Goal: Information Seeking & Learning: Learn about a topic

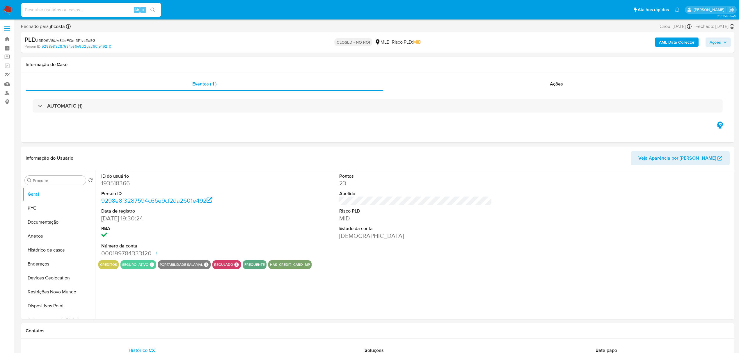
select select "10"
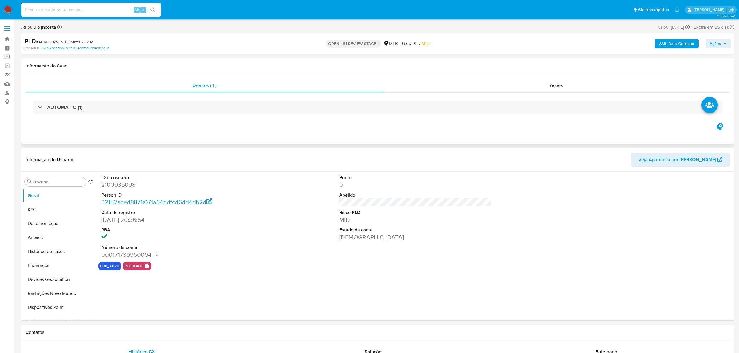
select select "10"
click at [121, 184] on dd "2100935098" at bounding box center [177, 185] width 153 height 8
copy dd "2100935098"
click at [245, 208] on dl "ID do usuário 2100935098 Person ID 32152aced8878071a64ddfcd6dd4db2d Data de reg…" at bounding box center [177, 217] width 153 height 84
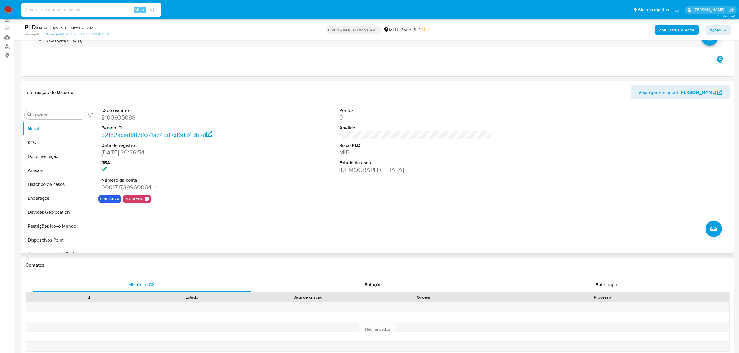
scroll to position [77, 0]
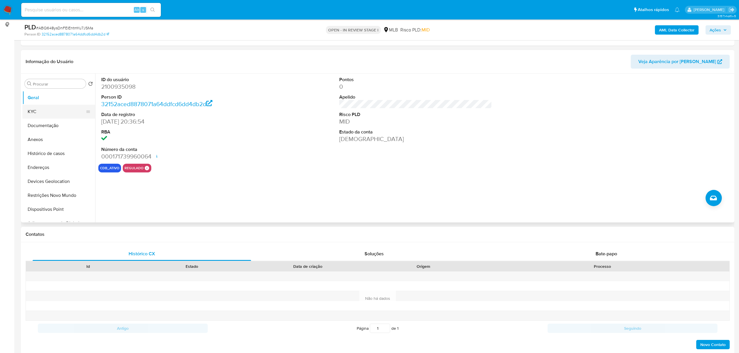
click at [43, 107] on button "KYC" at bounding box center [56, 112] width 68 height 14
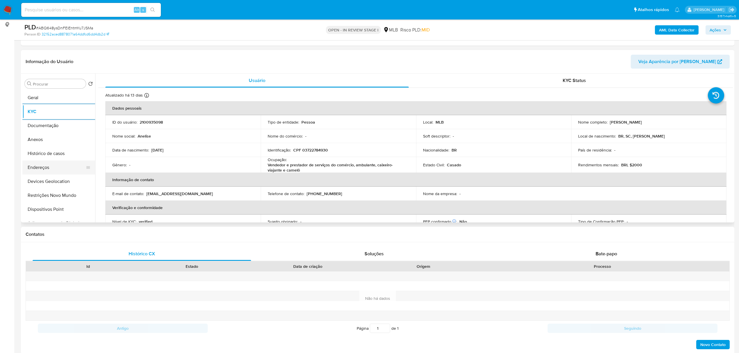
click at [50, 168] on button "Endereços" at bounding box center [56, 168] width 68 height 14
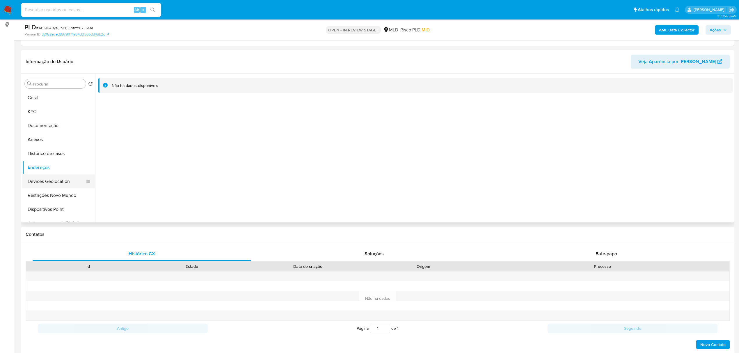
click at [48, 180] on button "Devices Geolocation" at bounding box center [56, 182] width 68 height 14
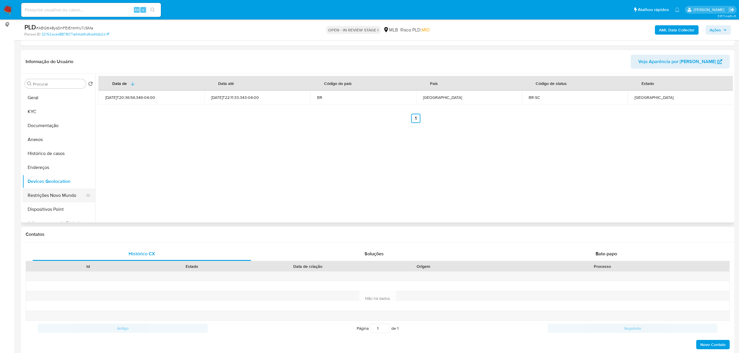
click at [40, 197] on button "Restrições Novo Mundo" at bounding box center [56, 196] width 68 height 14
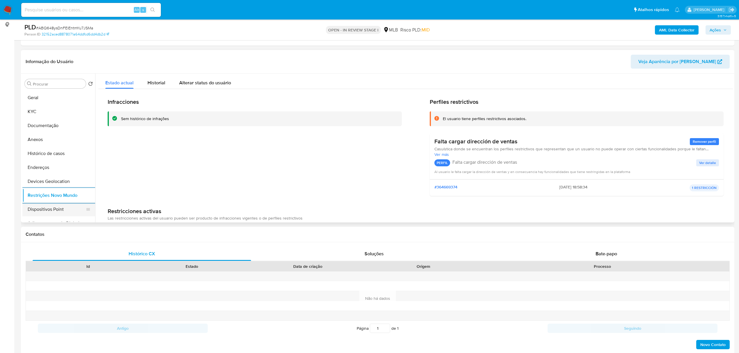
click at [54, 210] on button "Dispositivos Point" at bounding box center [56, 210] width 68 height 14
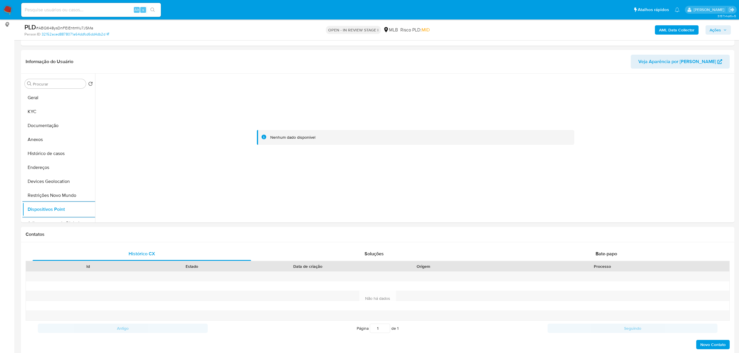
click at [664, 19] on nav "Pausado Ver notificaciones Alt s Atalhos rápidos Presiona las siguientes teclas…" at bounding box center [369, 10] width 739 height 20
click at [667, 23] on div "AML Data Collector Ações" at bounding box center [614, 30] width 234 height 14
click at [667, 29] on b "AML Data Collector" at bounding box center [677, 29] width 36 height 9
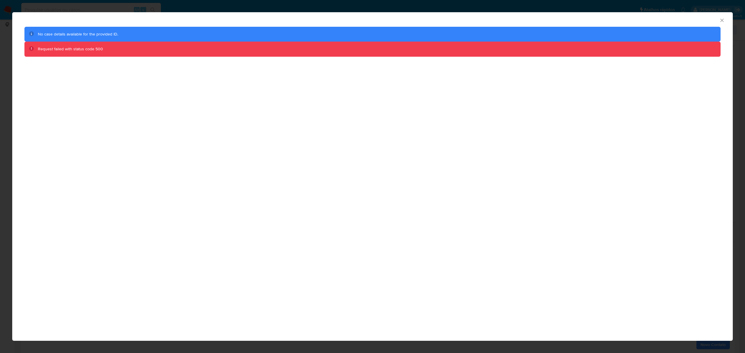
click at [723, 19] on icon "Fechar a janela" at bounding box center [721, 20] width 3 height 3
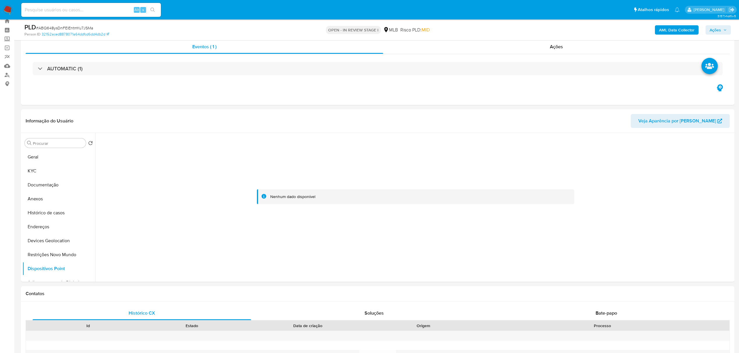
scroll to position [0, 0]
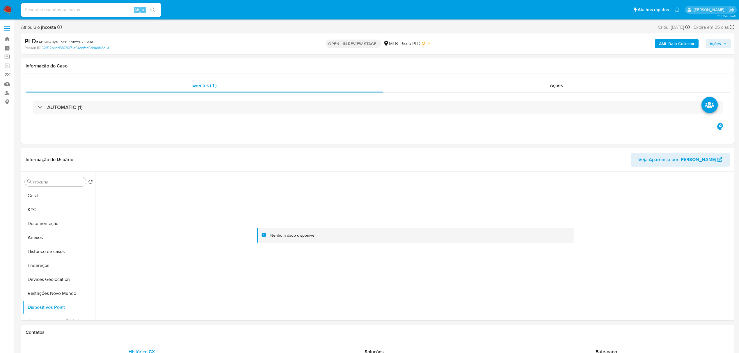
click at [678, 41] on b "AML Data Collector" at bounding box center [677, 43] width 36 height 9
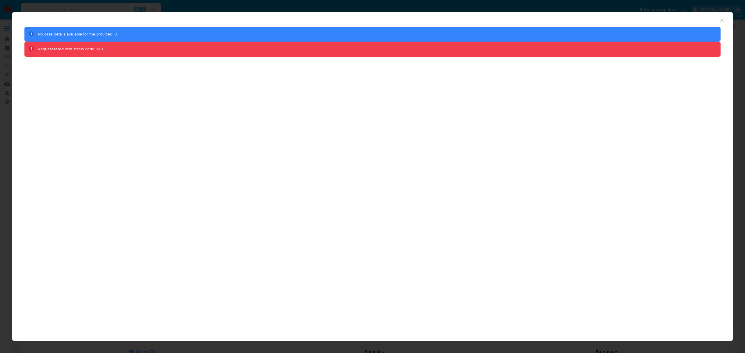
click at [725, 19] on div "AML Data Collector" at bounding box center [372, 19] width 721 height 15
click at [721, 19] on icon "Fechar a janela" at bounding box center [722, 20] width 6 height 6
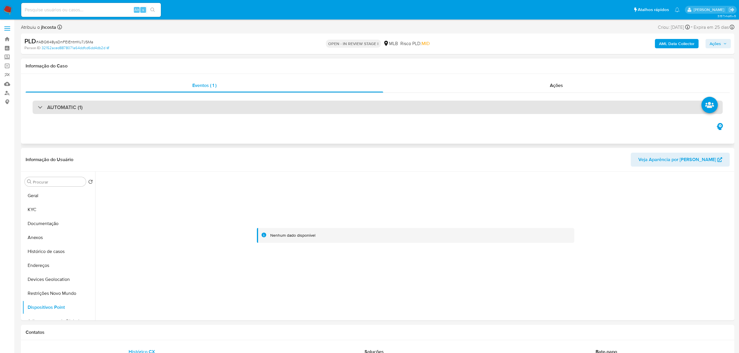
scroll to position [39, 0]
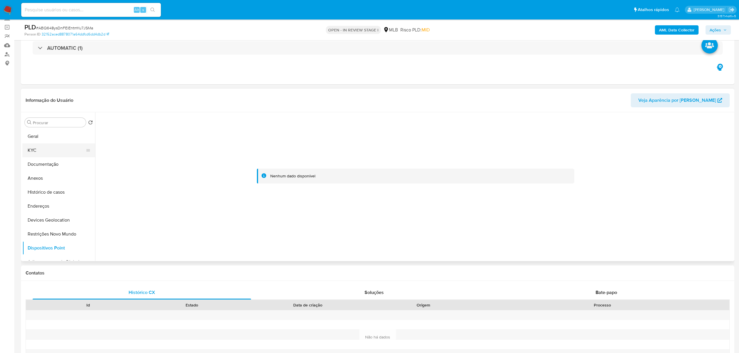
click at [47, 147] on button "KYC" at bounding box center [56, 151] width 68 height 14
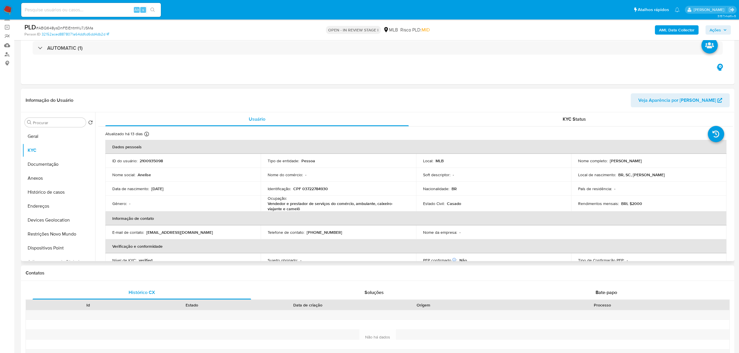
drag, startPoint x: 609, startPoint y: 160, endPoint x: 663, endPoint y: 165, distance: 54.5
click at [663, 165] on td "Nome completo : Anelise Siebert Barthel" at bounding box center [648, 161] width 155 height 14
copy p "Anelise Siebert Barthel"
click at [307, 189] on p "CPF 03722784930" at bounding box center [310, 188] width 35 height 5
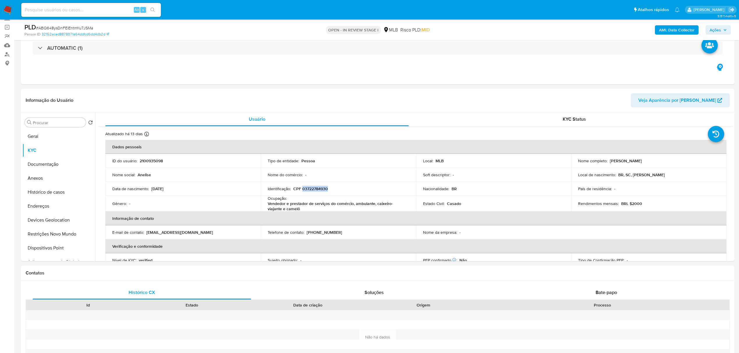
copy p "03722784930"
click at [49, 209] on button "Endereços" at bounding box center [56, 206] width 68 height 14
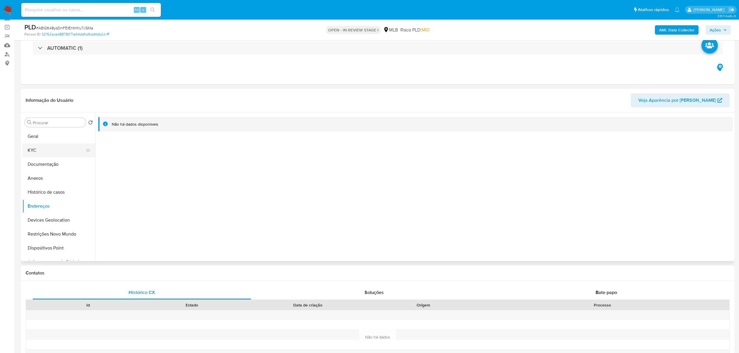
click at [46, 154] on button "KYC" at bounding box center [56, 151] width 68 height 14
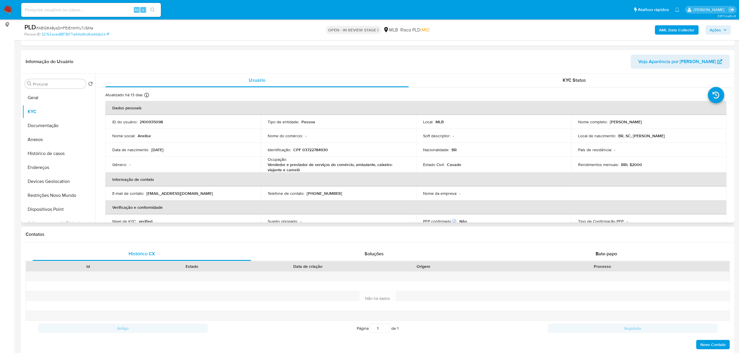
scroll to position [0, 0]
click at [307, 148] on p "CPF 03722784930" at bounding box center [310, 150] width 35 height 5
copy p "03722784930"
click at [306, 150] on p "CPF 03722784930" at bounding box center [310, 150] width 35 height 5
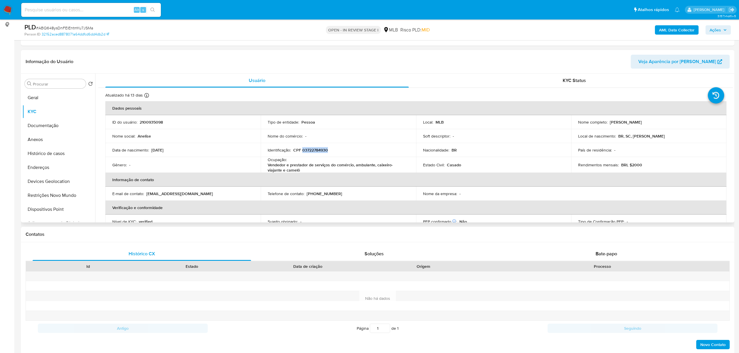
click at [306, 150] on p "CPF 03722784930" at bounding box center [310, 150] width 35 height 5
copy p "03722784930"
click at [51, 127] on button "Documentação" at bounding box center [56, 126] width 68 height 14
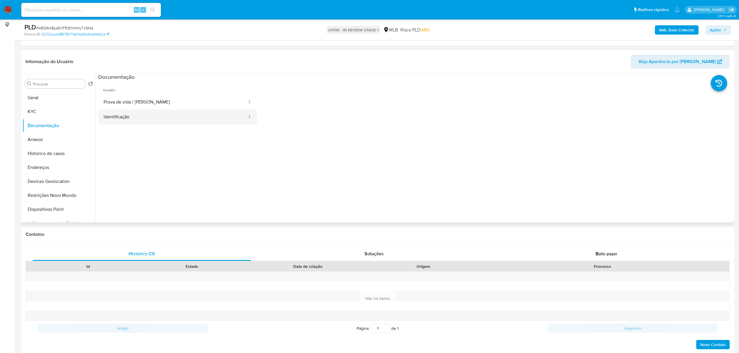
click at [148, 114] on button "Identificação" at bounding box center [172, 117] width 149 height 15
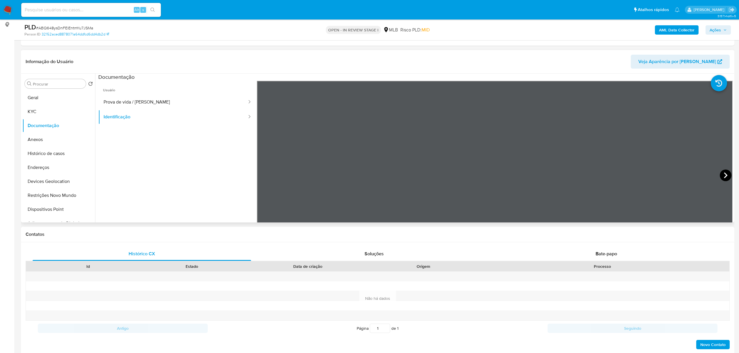
click at [723, 173] on icon at bounding box center [726, 176] width 12 height 12
click at [56, 110] on button "KYC" at bounding box center [56, 112] width 68 height 14
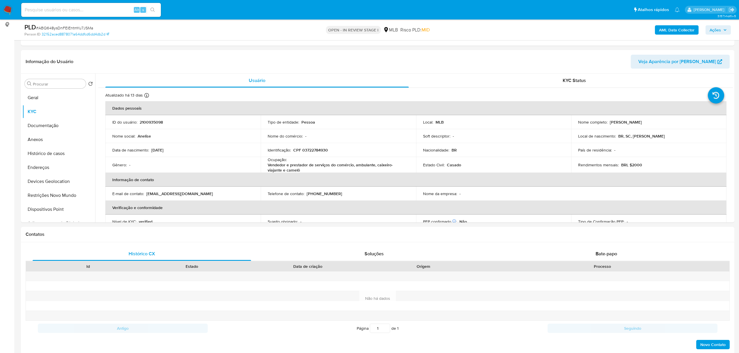
drag, startPoint x: 609, startPoint y: 121, endPoint x: 658, endPoint y: 124, distance: 49.0
click at [658, 124] on div "Nome completo : Anelise Siebert Barthel" at bounding box center [648, 122] width 141 height 5
copy p "Anelise Siebert Barthel"
click at [319, 152] on p "CPF 03722784930" at bounding box center [310, 150] width 35 height 5
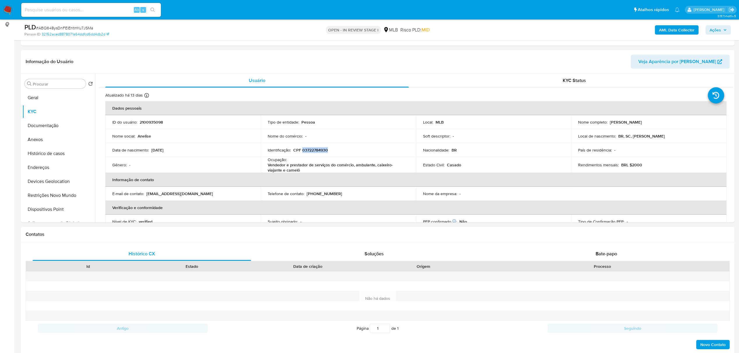
copy p "03722784930"
click at [46, 95] on button "Geral" at bounding box center [56, 98] width 68 height 14
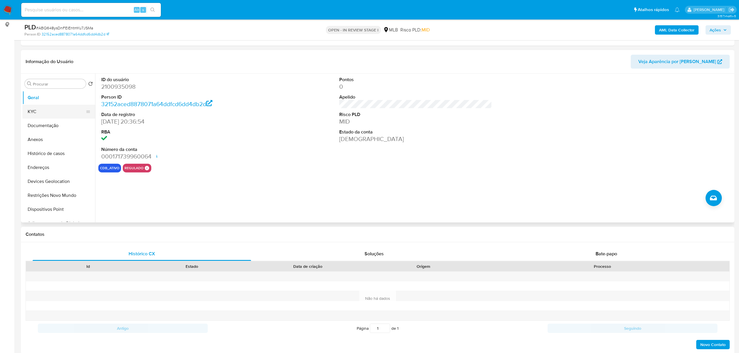
click at [47, 112] on button "KYC" at bounding box center [56, 112] width 68 height 14
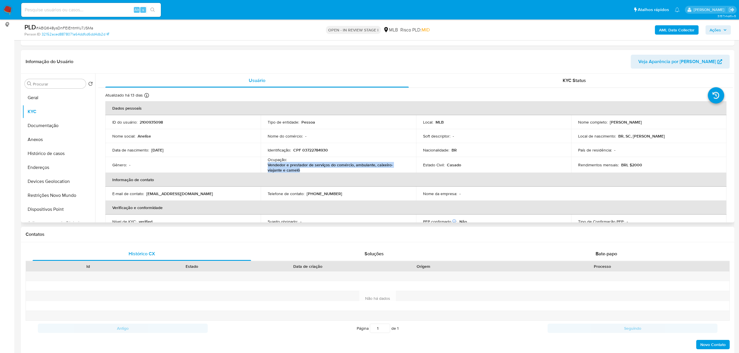
drag, startPoint x: 268, startPoint y: 165, endPoint x: 289, endPoint y: 169, distance: 21.4
click at [289, 169] on p "Vendedor e prestador de serviços do comércio, ambulante, caixeiro-viajante e ca…" at bounding box center [337, 167] width 139 height 10
copy p "Vendedor e prestador de serviços do comércio, ambulante, caixeiro-viajante e ca…"
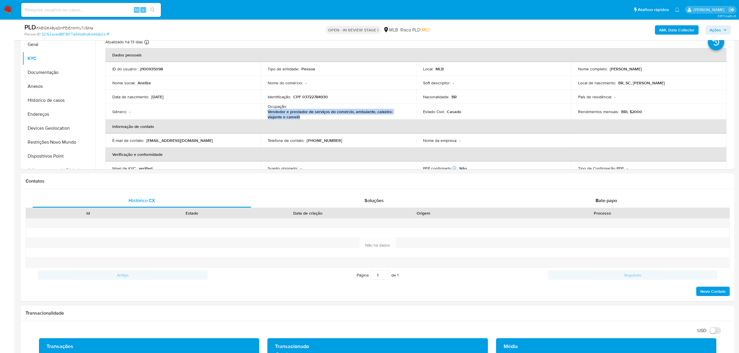
scroll to position [233, 0]
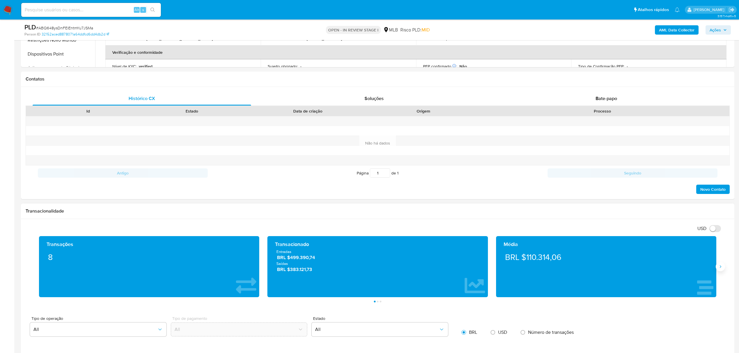
click at [724, 271] on button "Siguiente" at bounding box center [720, 266] width 9 height 9
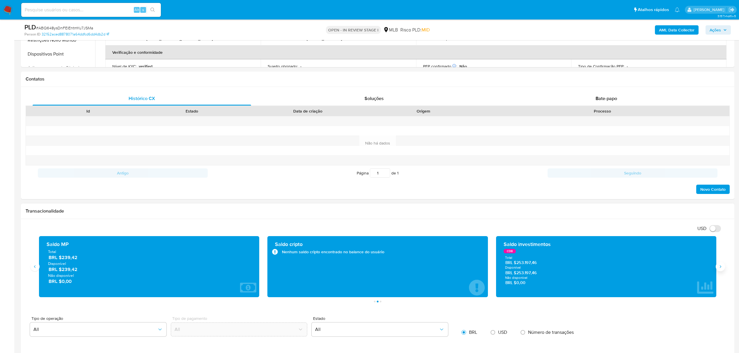
click at [724, 270] on button "Siguiente" at bounding box center [720, 266] width 9 height 9
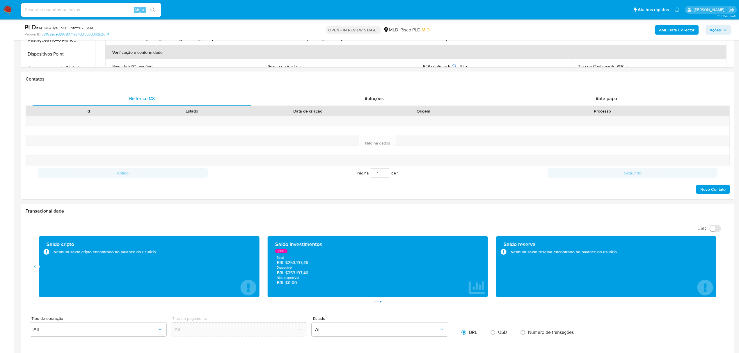
click at [40, 270] on div "Saldo cripto Nenhum saldo cripto encontrado no balance do usuário" at bounding box center [149, 266] width 220 height 61
click at [34, 271] on button "Anterior" at bounding box center [34, 266] width 9 height 9
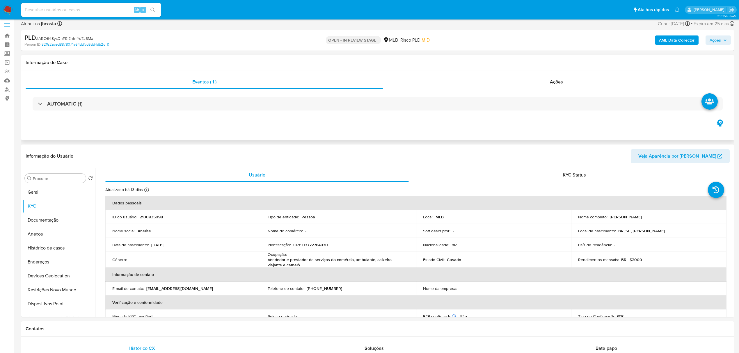
scroll to position [0, 0]
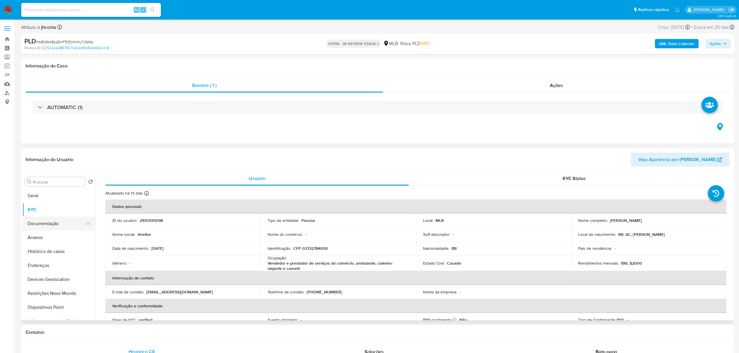
click at [55, 222] on button "Documentação" at bounding box center [56, 224] width 68 height 14
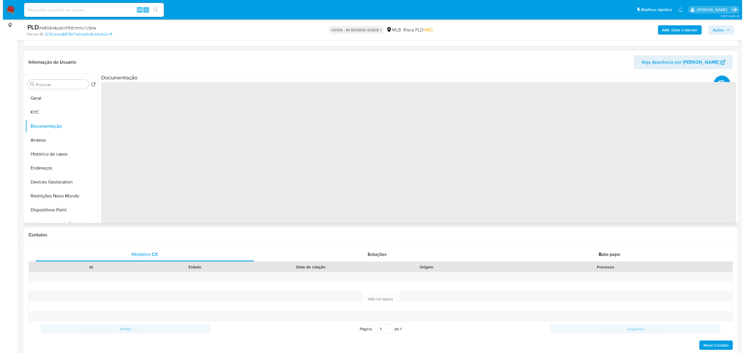
scroll to position [77, 0]
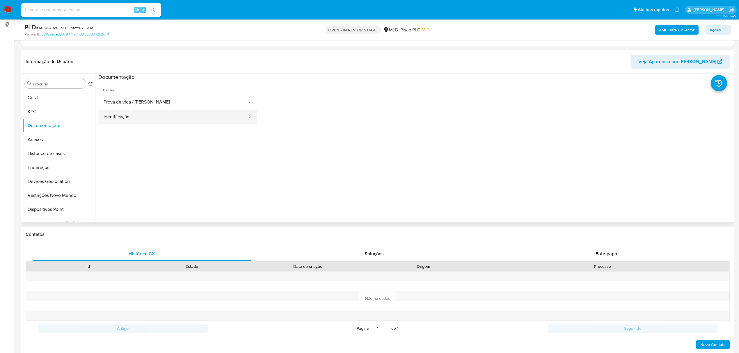
click at [137, 116] on button "Identificação" at bounding box center [172, 117] width 149 height 15
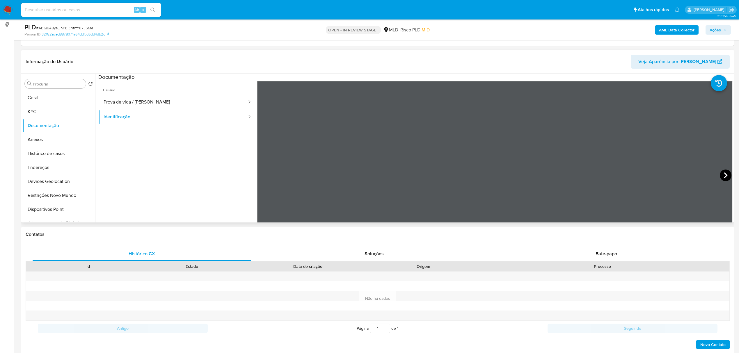
click at [725, 180] on icon at bounding box center [726, 176] width 12 height 12
click at [58, 109] on button "KYC" at bounding box center [56, 112] width 68 height 14
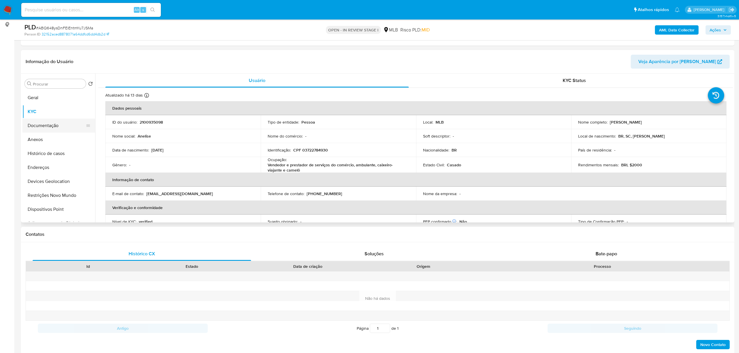
click at [56, 130] on button "Documentação" at bounding box center [56, 126] width 68 height 14
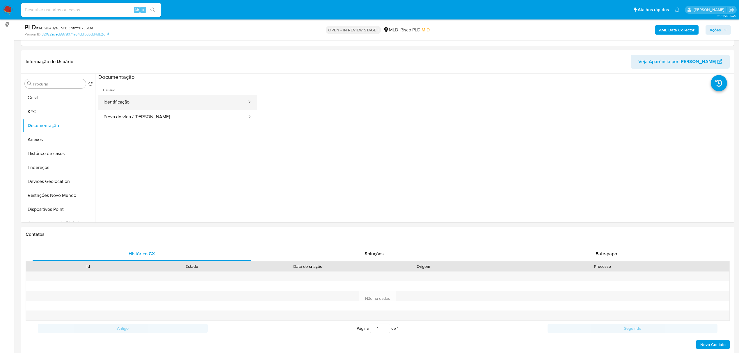
click at [158, 101] on button "Identificação" at bounding box center [172, 102] width 149 height 15
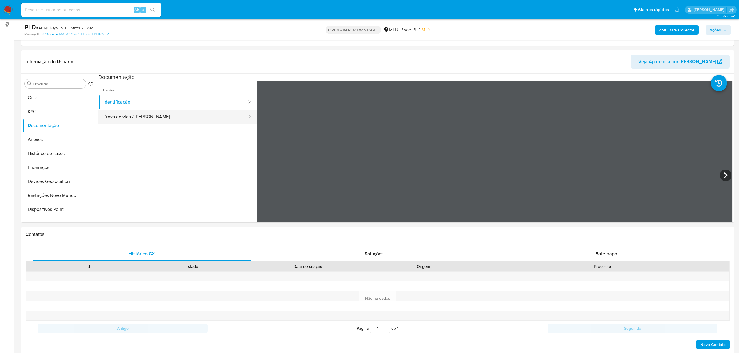
click at [165, 122] on button "Prova de vida / Selfie" at bounding box center [172, 117] width 149 height 15
click at [713, 26] on span "Ações" at bounding box center [715, 29] width 11 height 9
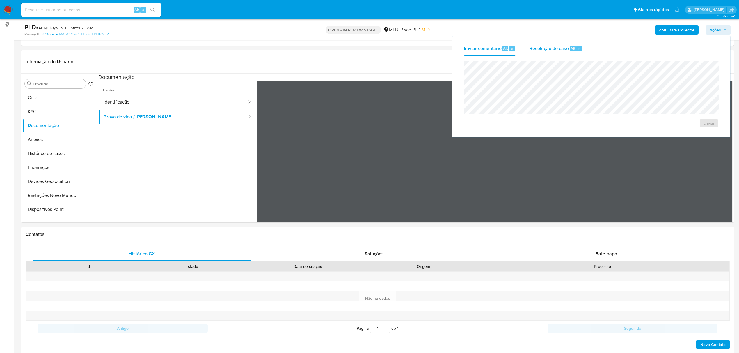
click at [557, 45] on span "Resolução do caso" at bounding box center [549, 48] width 39 height 7
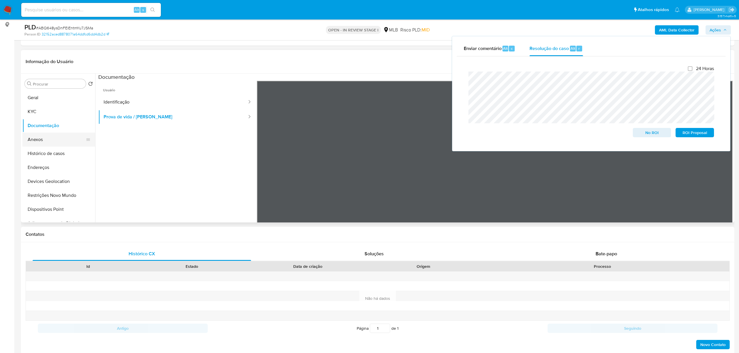
click at [62, 140] on button "Anexos" at bounding box center [56, 140] width 68 height 14
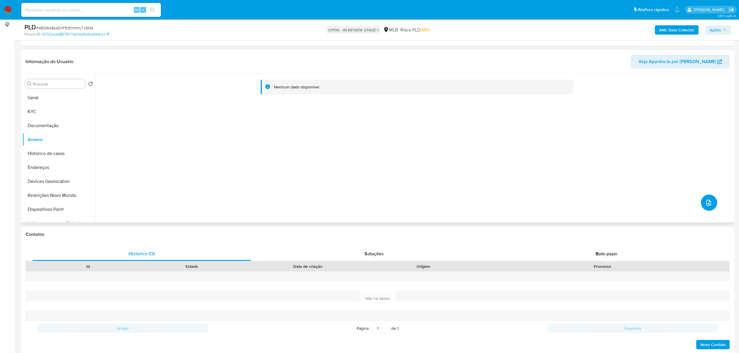
click at [706, 203] on icon "upload-file" at bounding box center [709, 202] width 7 height 7
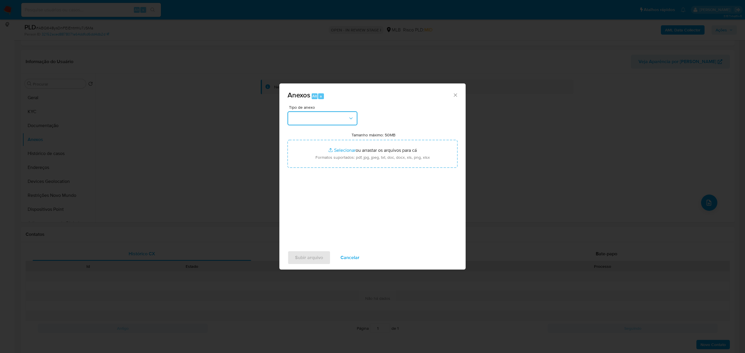
click at [338, 123] on button "button" at bounding box center [323, 118] width 70 height 14
click at [317, 162] on div "OUTROS" at bounding box center [320, 155] width 59 height 14
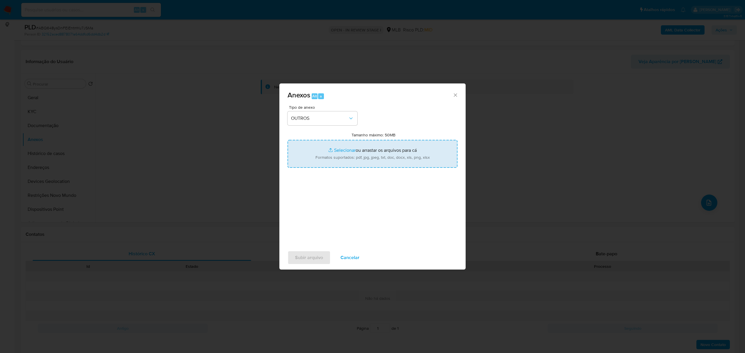
click at [377, 150] on input "Tamanho máximo: 50MB Selecionar arquivos" at bounding box center [373, 154] width 170 height 28
type input "C:\fakepath\Mulan 2100935098_2025_08_29_07_48_03.xlsx"
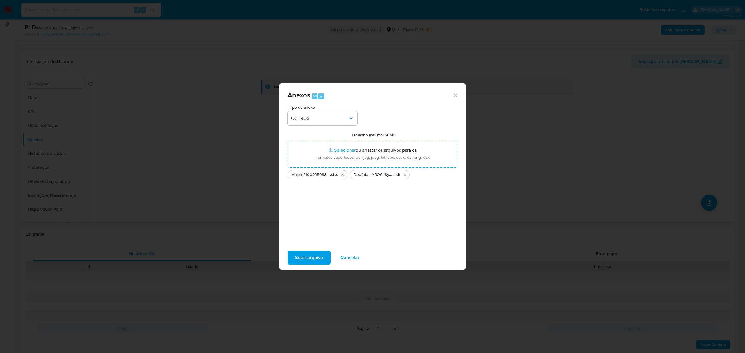
click at [302, 259] on span "Subir arquivo" at bounding box center [309, 258] width 28 height 13
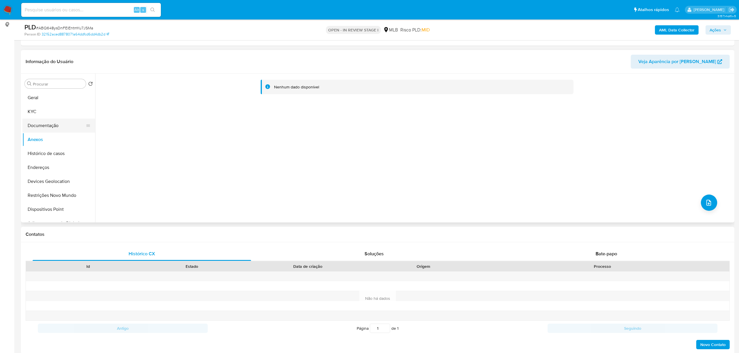
click at [65, 129] on button "Documentação" at bounding box center [56, 126] width 68 height 14
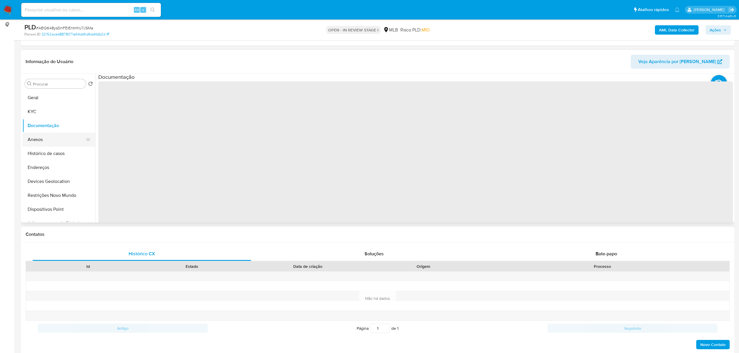
click at [47, 141] on button "Anexos" at bounding box center [56, 140] width 68 height 14
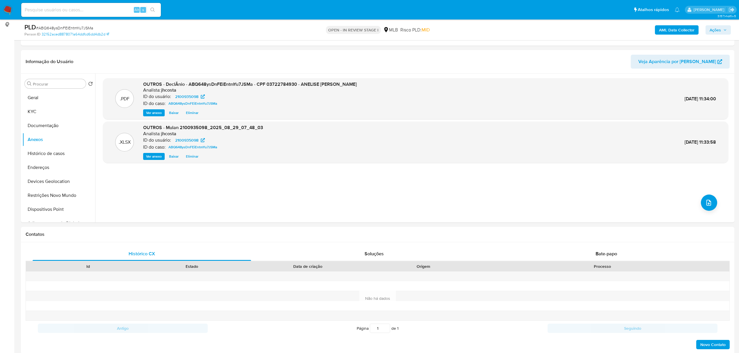
click at [718, 29] on span "Ações" at bounding box center [715, 29] width 11 height 9
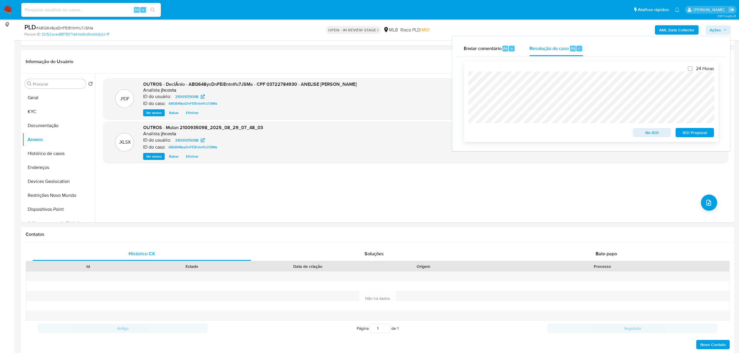
click at [648, 133] on span "No ROI" at bounding box center [652, 133] width 30 height 8
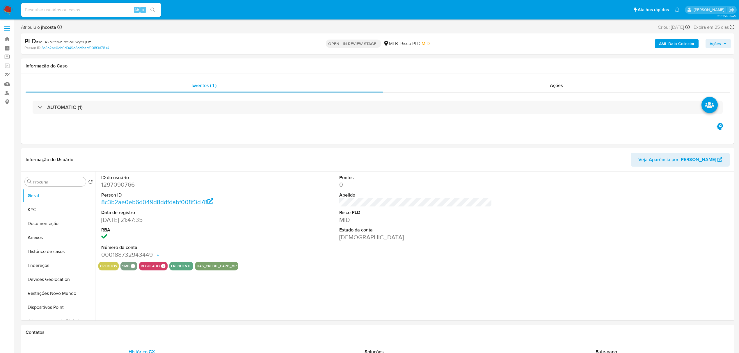
select select "10"
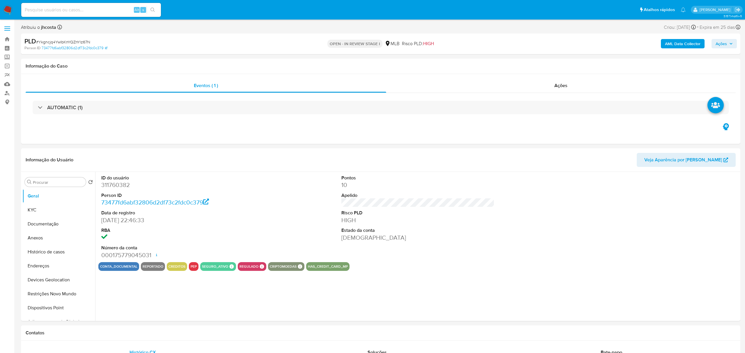
select select "10"
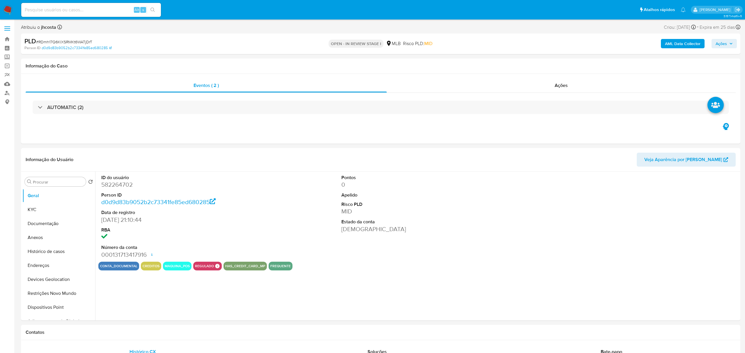
select select "10"
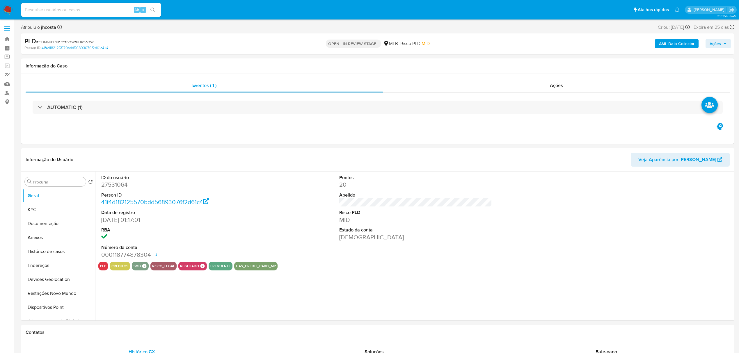
select select "10"
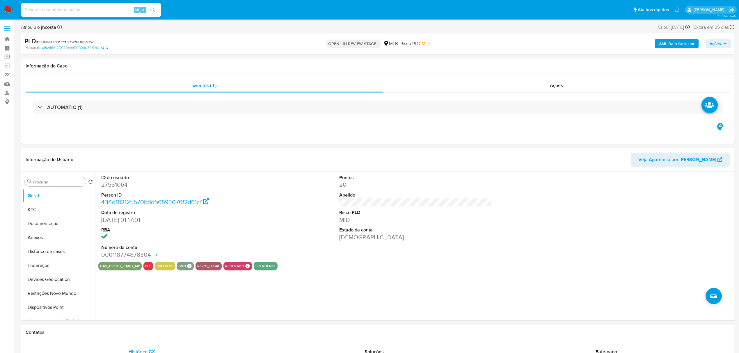
click at [9, 6] on img at bounding box center [8, 10] width 10 height 10
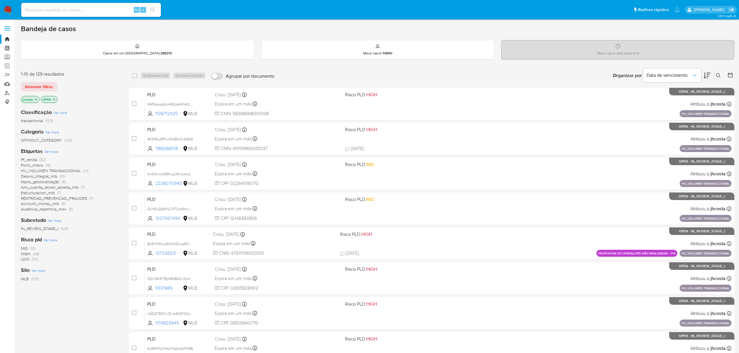
click at [54, 181] on span "Mpos_geolocalização" at bounding box center [40, 182] width 38 height 6
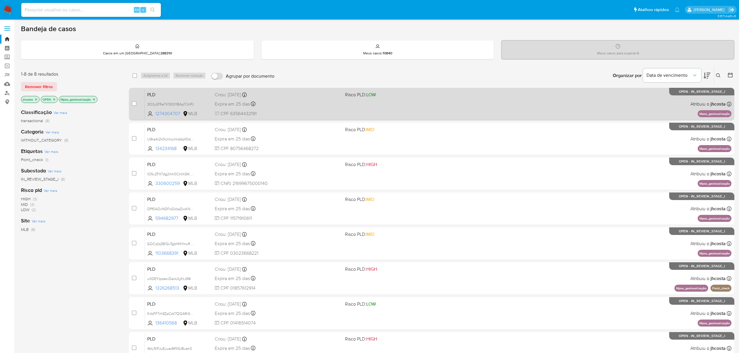
click at [305, 106] on div "Expira em 25 dias Expira em 26/09/2025 00:20:20" at bounding box center [278, 104] width 126 height 8
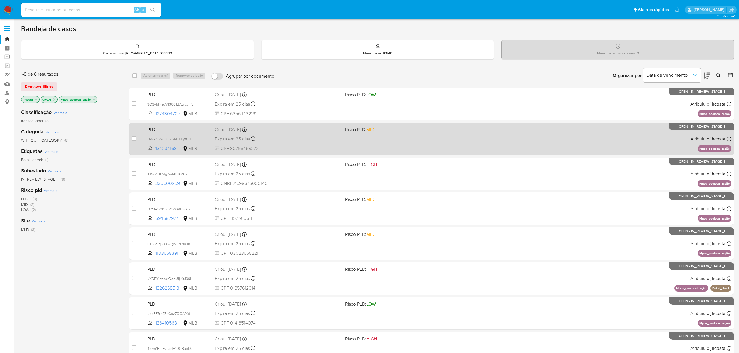
click at [277, 147] on span "CPF 80756468272" at bounding box center [278, 149] width 126 height 6
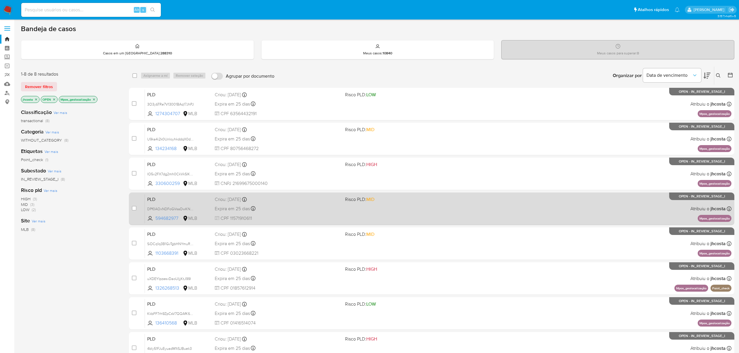
click at [288, 211] on div "Expira em 25 dias Expira em 26/09/2025 00:15:21" at bounding box center [278, 209] width 126 height 8
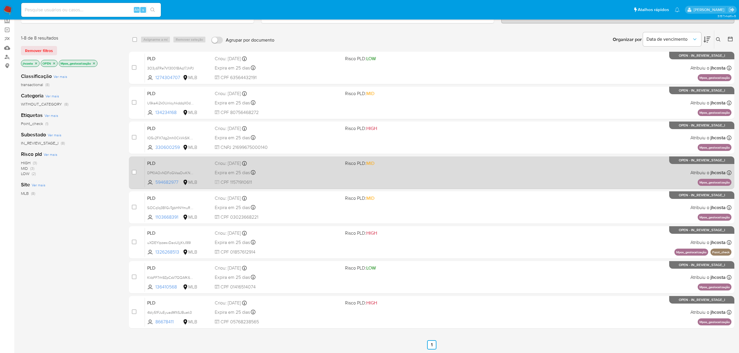
click at [276, 210] on div "Expira em 25 dias Expira em 26/09/2025 00:14:49" at bounding box center [278, 208] width 126 height 8
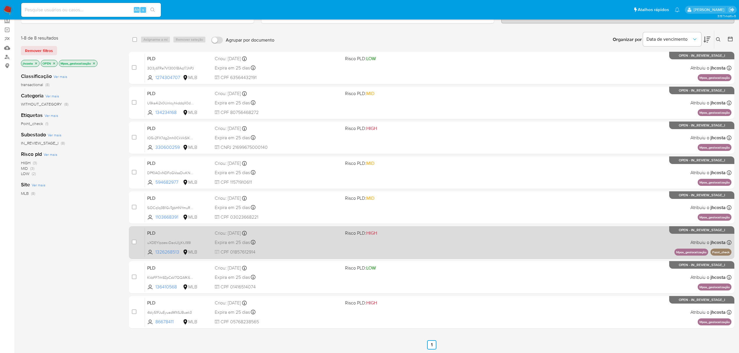
click at [274, 242] on div "Expira em 25 dias Expira em 26/09/2025 00:10:01" at bounding box center [278, 243] width 126 height 8
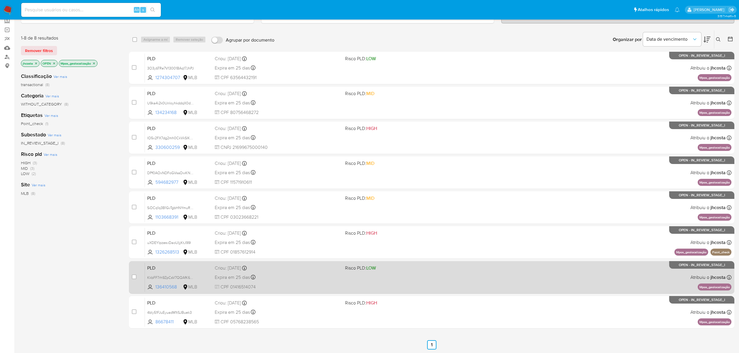
click at [267, 275] on div "Expira em 25 dias Expira em 26/09/2025 00:07:03" at bounding box center [278, 278] width 126 height 8
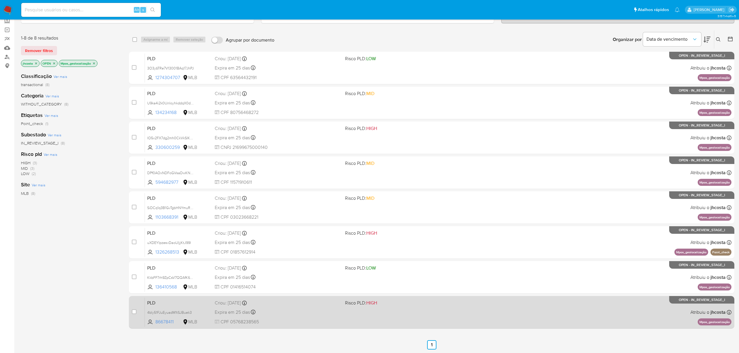
click at [290, 307] on div "PLD 4bIy51FJuEyuadM1tSJBuek3 86678411 MLB Risco PLD: HIGH Criou: 12/08/2025 Cri…" at bounding box center [438, 312] width 587 height 29
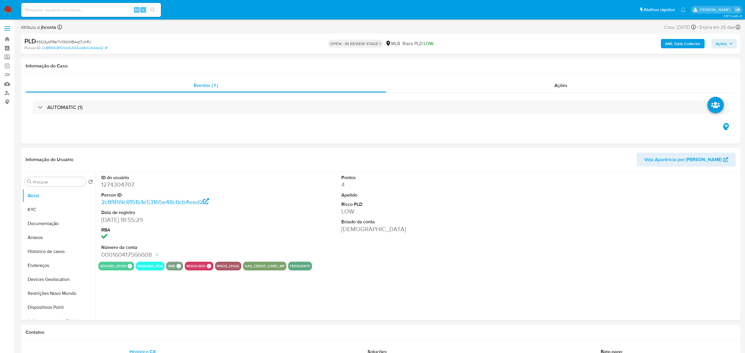
select select "10"
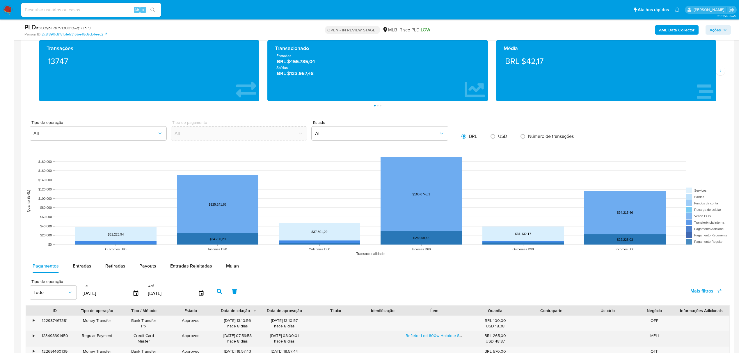
scroll to position [582, 0]
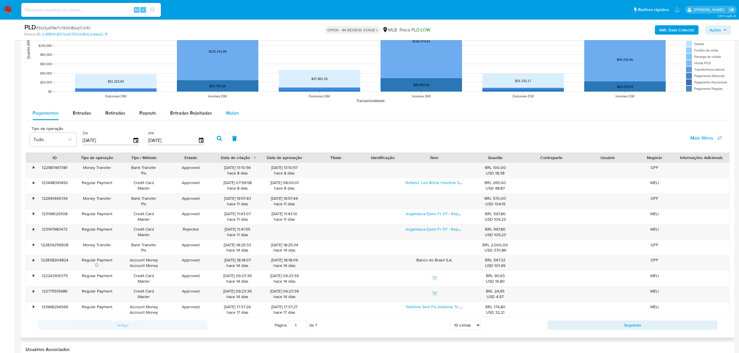
click at [229, 113] on span "Mulan" at bounding box center [232, 113] width 13 height 7
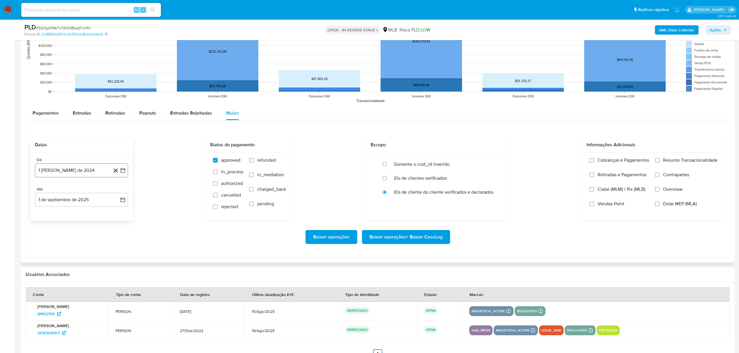
click at [59, 168] on button "1 [PERSON_NAME] de 2024" at bounding box center [81, 171] width 93 height 14
click at [76, 193] on span "agosto 2024" at bounding box center [78, 192] width 26 height 6
click at [117, 193] on icon "Año siguiente" at bounding box center [116, 191] width 7 height 7
click at [51, 250] on button "[DATE]" at bounding box center [56, 245] width 16 height 9
click at [57, 212] on button "1" at bounding box center [58, 212] width 9 height 9
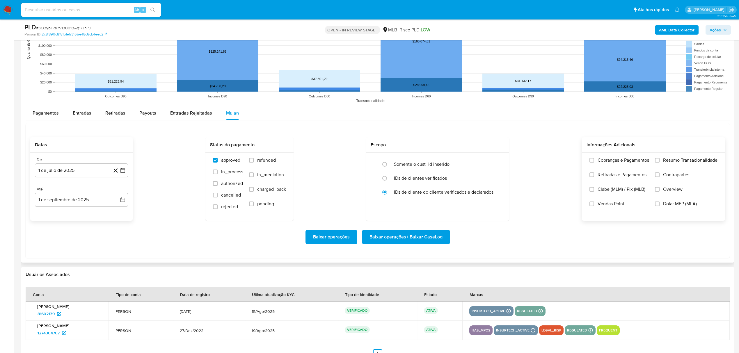
click at [669, 162] on span "Resumo Transacionalidade" at bounding box center [690, 160] width 54 height 6
click at [660, 162] on input "Resumo Transacionalidade" at bounding box center [657, 160] width 5 height 5
click at [421, 236] on span "Baixar operações + Baixar CaseLog" at bounding box center [406, 237] width 73 height 13
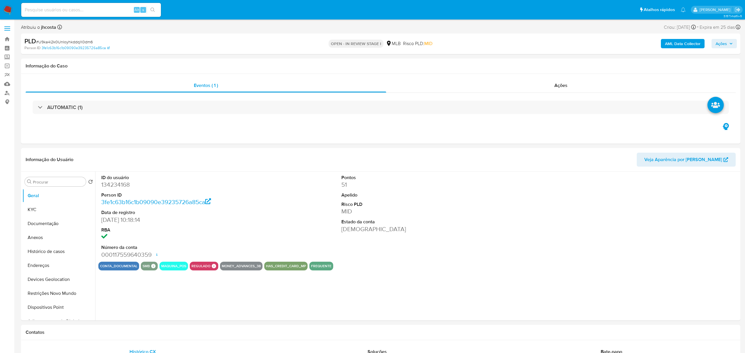
select select "10"
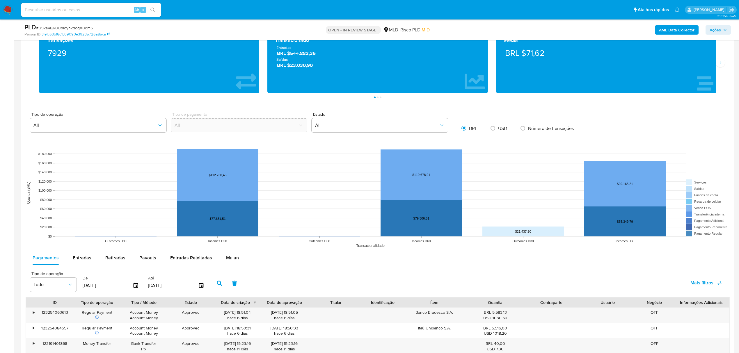
scroll to position [543, 0]
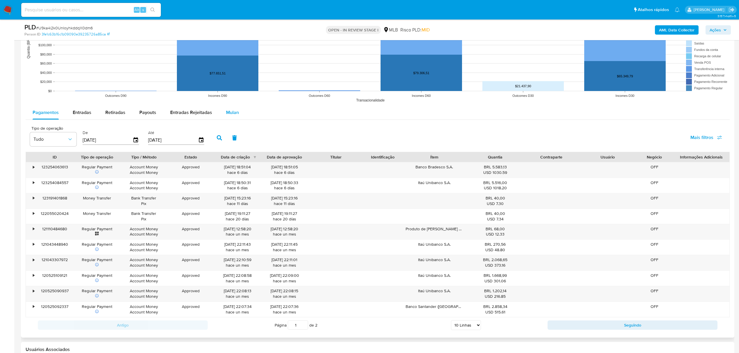
click at [227, 112] on span "Mulan" at bounding box center [232, 112] width 13 height 7
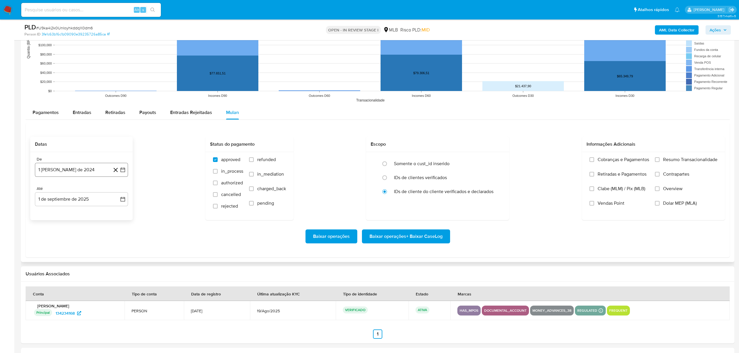
click at [54, 168] on button "1 [PERSON_NAME] de 2024" at bounding box center [81, 170] width 93 height 14
click at [82, 192] on span "agosto 2024" at bounding box center [78, 191] width 26 height 6
click at [112, 190] on div "2024" at bounding box center [81, 191] width 78 height 7
click at [116, 190] on icon "Año siguiente" at bounding box center [116, 191] width 7 height 7
click at [54, 247] on span "[DATE]" at bounding box center [55, 245] width 13 height 5
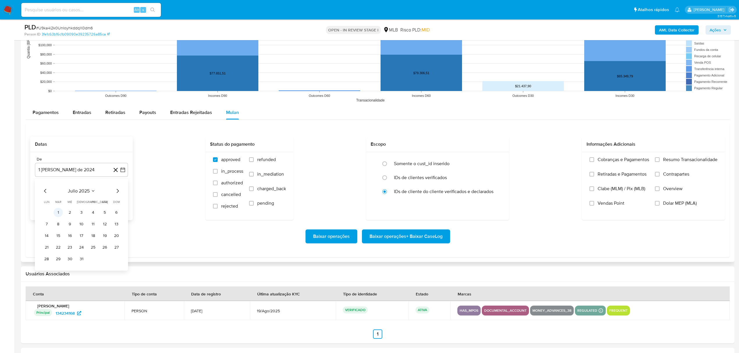
click at [59, 212] on button "1" at bounding box center [58, 212] width 9 height 9
drag, startPoint x: 671, startPoint y: 164, endPoint x: 628, endPoint y: 181, distance: 46.5
click at [672, 163] on span "Resumo Transacionalidade" at bounding box center [690, 160] width 54 height 6
click at [663, 161] on label "Resumo Transacionalidade" at bounding box center [686, 164] width 63 height 15
click at [660, 161] on input "Resumo Transacionalidade" at bounding box center [657, 159] width 5 height 5
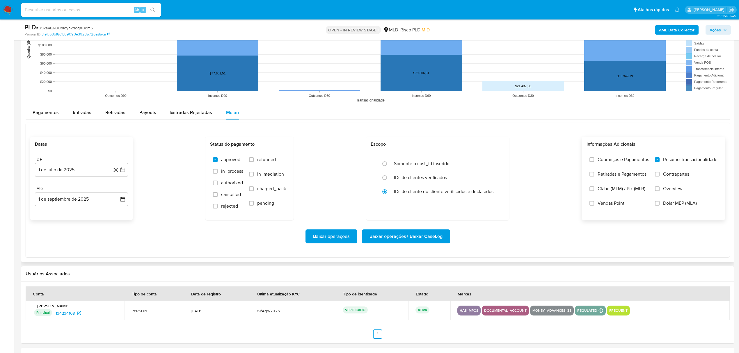
click at [419, 237] on span "Baixar operações + Baixar CaseLog" at bounding box center [406, 236] width 73 height 13
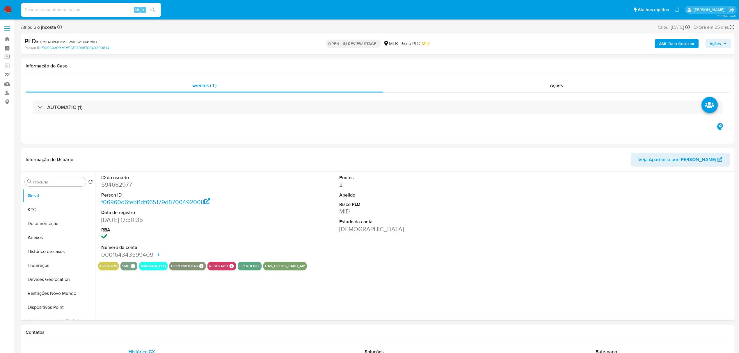
select select "10"
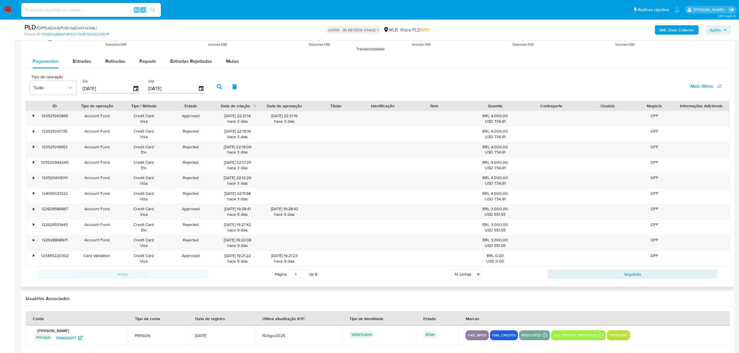
scroll to position [621, 0]
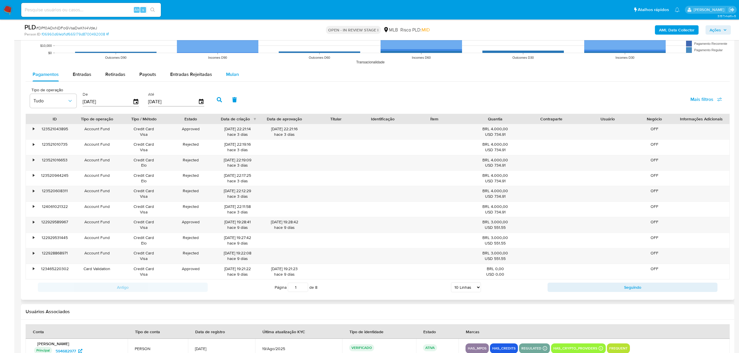
click at [232, 74] on span "Mulan" at bounding box center [232, 74] width 13 height 7
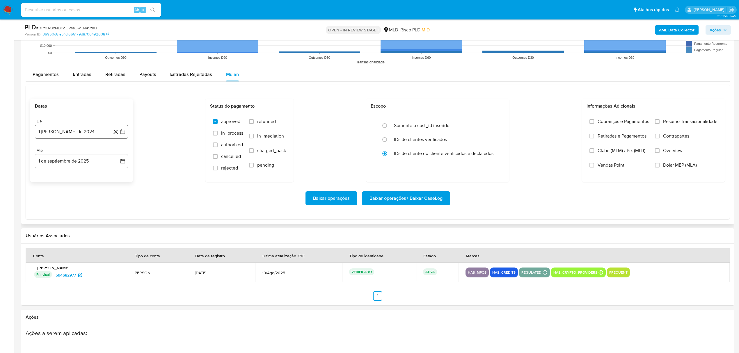
click at [64, 133] on button "1 [PERSON_NAME] de 2024" at bounding box center [81, 132] width 93 height 14
click at [79, 151] on span "agosto 2024" at bounding box center [78, 153] width 26 height 6
click at [118, 153] on icon "Año siguiente" at bounding box center [116, 152] width 7 height 7
click at [56, 209] on span "[DATE]" at bounding box center [55, 206] width 13 height 5
click at [59, 176] on button "1" at bounding box center [58, 174] width 9 height 9
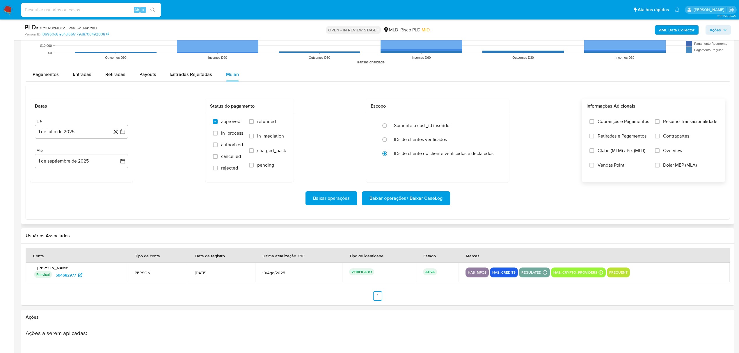
click at [661, 121] on label "Resumo Transacionalidade" at bounding box center [686, 126] width 63 height 15
click at [660, 121] on input "Resumo Transacionalidade" at bounding box center [657, 121] width 5 height 5
click at [422, 196] on span "Baixar operações + Baixar CaseLog" at bounding box center [406, 198] width 73 height 13
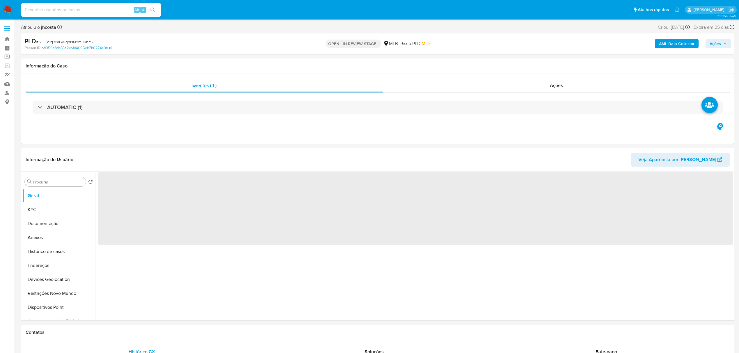
select select "10"
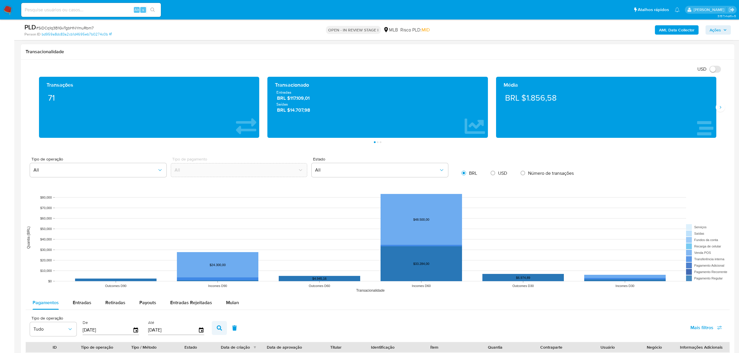
scroll to position [466, 0]
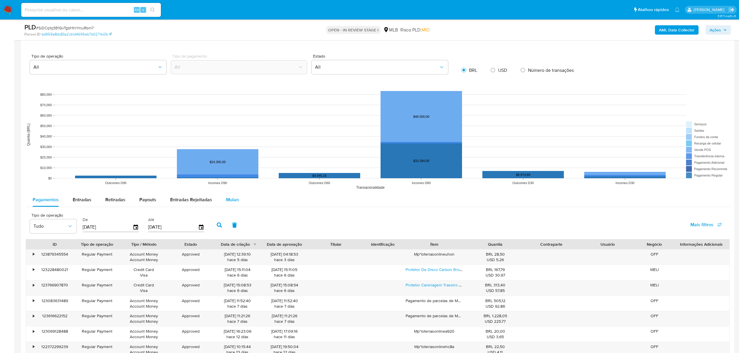
click at [219, 198] on button "Mulan" at bounding box center [232, 200] width 27 height 14
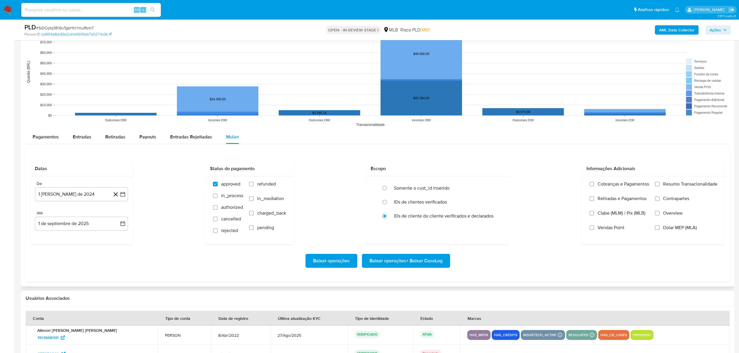
scroll to position [621, 0]
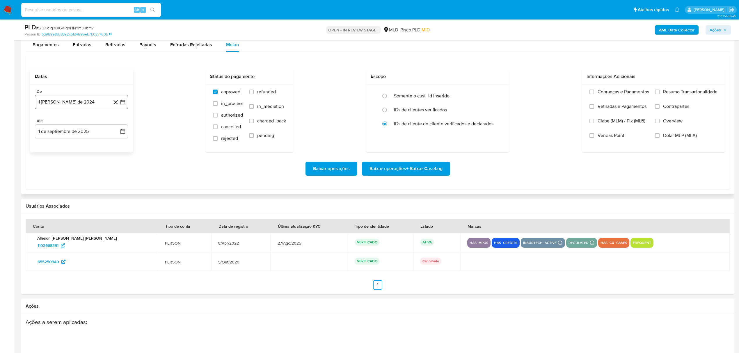
click at [63, 104] on button "1 [PERSON_NAME] de 2024" at bounding box center [81, 102] width 93 height 14
click at [70, 130] on div "agosto 2024 agosto 2024 lun lunes mar martes mié miércoles jue jueves vie viern…" at bounding box center [81, 158] width 79 height 76
click at [83, 125] on span "agosto 2024" at bounding box center [78, 124] width 26 height 6
click at [118, 125] on icon "Año siguiente" at bounding box center [116, 123] width 7 height 7
click at [55, 181] on button "[DATE]" at bounding box center [56, 177] width 16 height 9
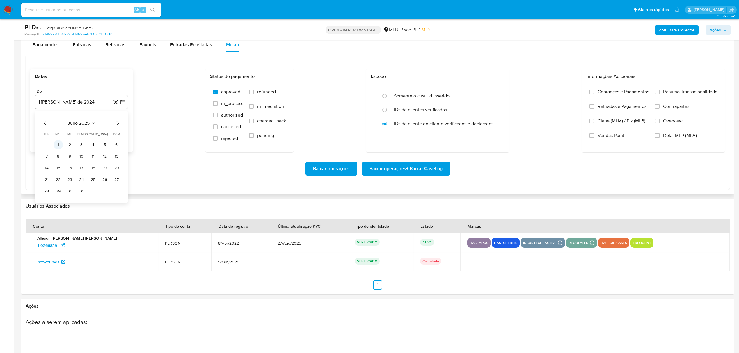
click at [56, 143] on button "1" at bounding box center [58, 144] width 9 height 9
click at [667, 93] on span "Resumo Transacionalidade" at bounding box center [690, 92] width 54 height 6
click at [660, 93] on input "Resumo Transacionalidade" at bounding box center [657, 92] width 5 height 5
click at [381, 168] on span "Baixar operações + Baixar CaseLog" at bounding box center [406, 168] width 73 height 13
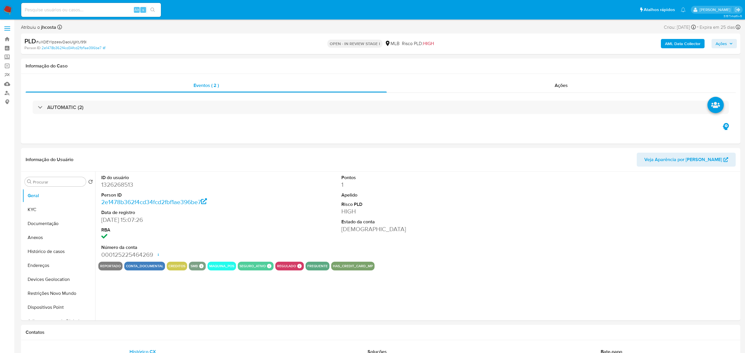
select select "10"
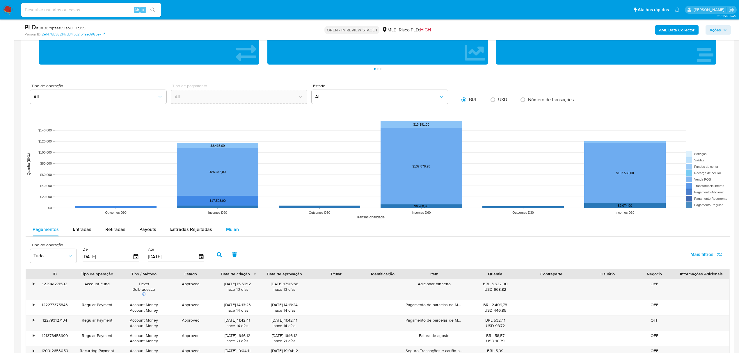
click at [228, 227] on span "Mulan" at bounding box center [232, 229] width 13 height 7
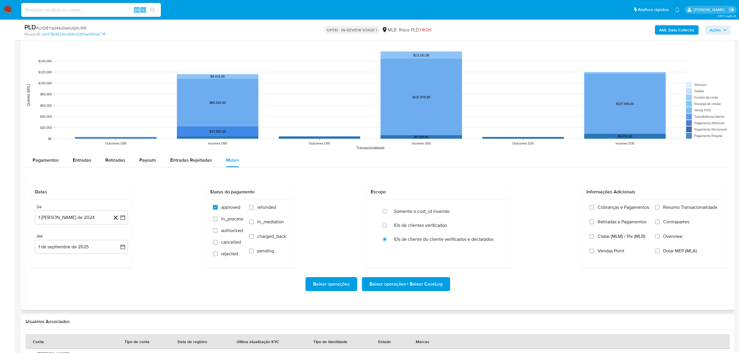
scroll to position [582, 0]
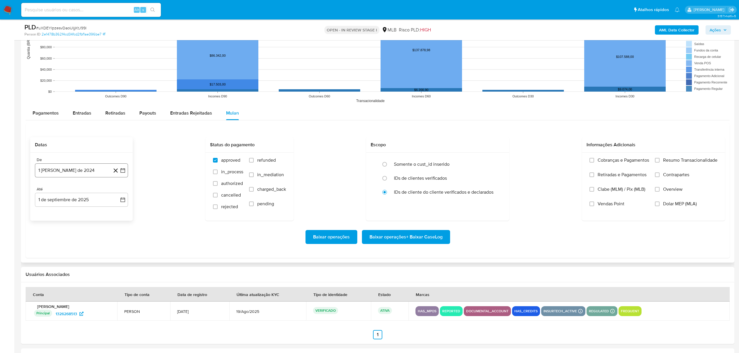
click at [80, 168] on button "1 [PERSON_NAME] de 2024" at bounding box center [81, 171] width 93 height 14
click at [91, 194] on span "agosto 2024" at bounding box center [78, 192] width 26 height 6
click at [114, 193] on icon "Año siguiente" at bounding box center [116, 191] width 7 height 7
click at [58, 250] on button "[DATE]" at bounding box center [56, 245] width 16 height 9
click at [56, 212] on button "1" at bounding box center [58, 212] width 9 height 9
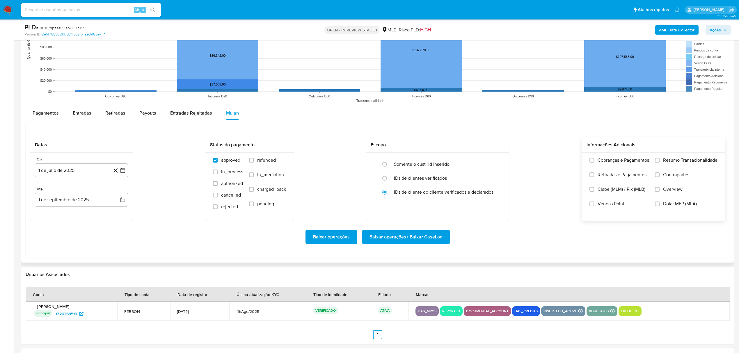
click at [670, 163] on span "Resumo Transacionalidade" at bounding box center [690, 160] width 54 height 6
click at [660, 163] on input "Resumo Transacionalidade" at bounding box center [657, 160] width 5 height 5
click at [421, 244] on span "Baixar operações + Baixar CaseLog" at bounding box center [406, 237] width 73 height 13
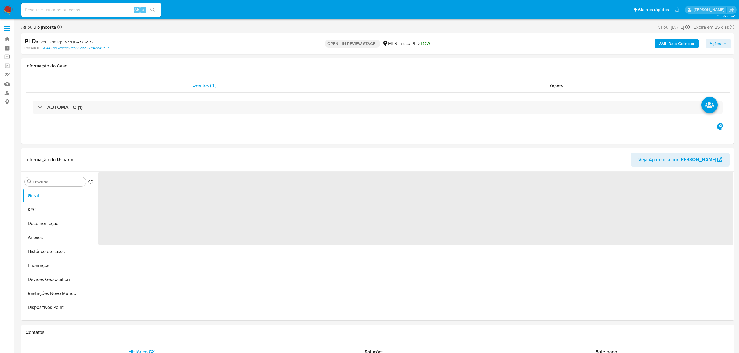
select select "10"
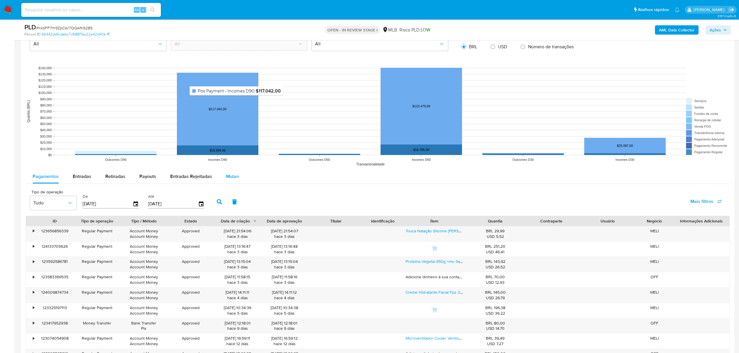
scroll to position [582, 0]
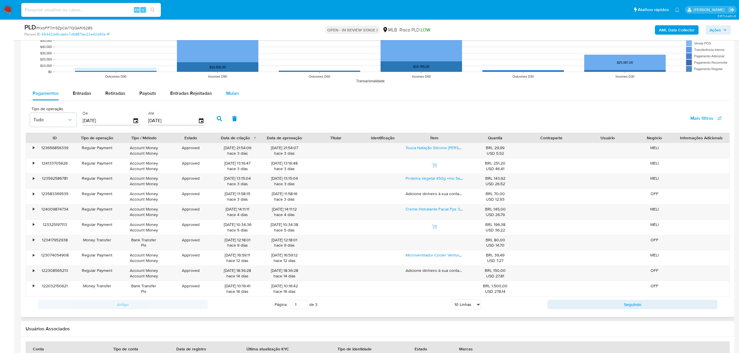
click at [233, 92] on span "Mulan" at bounding box center [232, 93] width 13 height 7
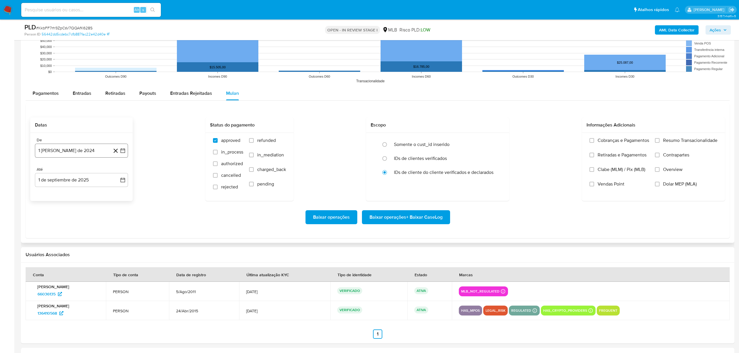
click at [51, 149] on button "1 [PERSON_NAME] de 2024" at bounding box center [81, 151] width 93 height 14
click at [77, 173] on span "agosto 2024" at bounding box center [78, 172] width 26 height 6
click at [114, 174] on icon "Año siguiente" at bounding box center [116, 172] width 7 height 7
click at [54, 226] on span "[DATE]" at bounding box center [55, 226] width 13 height 5
click at [60, 194] on button "1" at bounding box center [58, 193] width 9 height 9
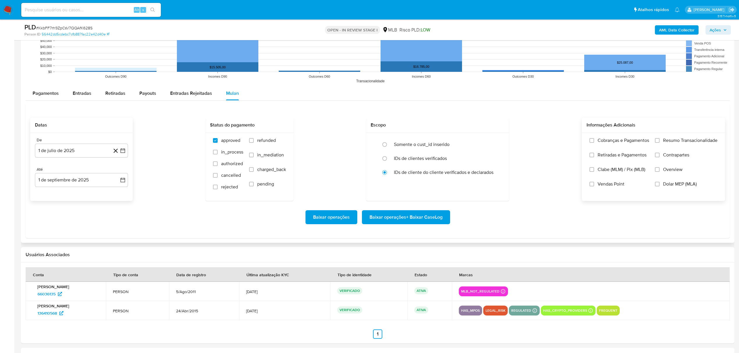
click at [671, 141] on span "Resumo Transacionalidade" at bounding box center [690, 141] width 54 height 6
click at [660, 141] on input "Resumo Transacionalidade" at bounding box center [657, 140] width 5 height 5
click at [427, 216] on span "Baixar operações + Baixar CaseLog" at bounding box center [406, 217] width 73 height 13
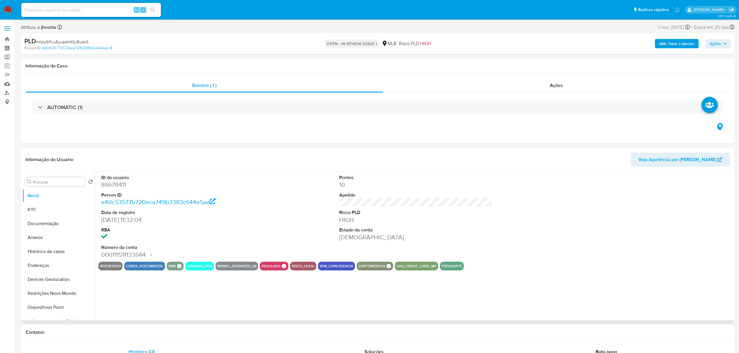
select select "10"
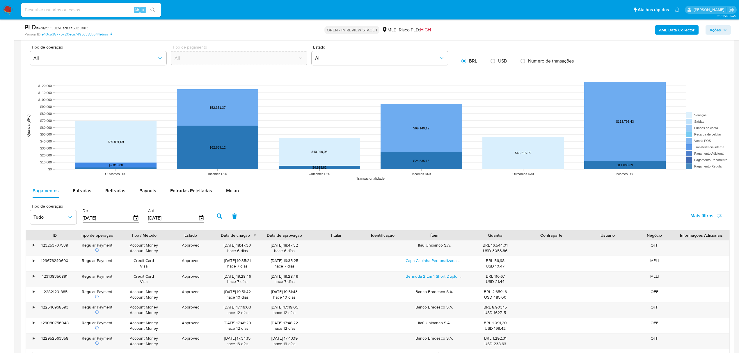
click at [236, 183] on rect at bounding box center [378, 126] width 704 height 116
click at [229, 192] on span "Mulan" at bounding box center [232, 190] width 13 height 7
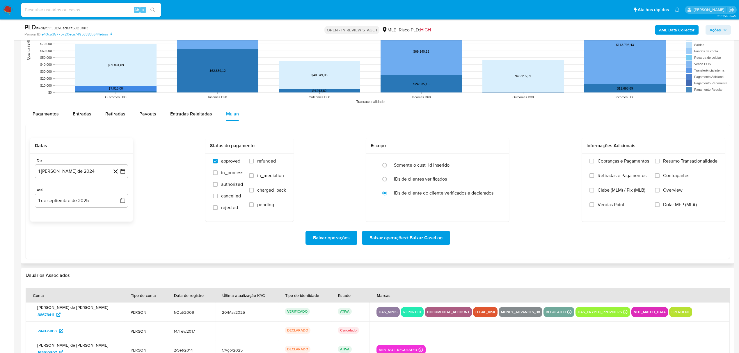
scroll to position [621, 0]
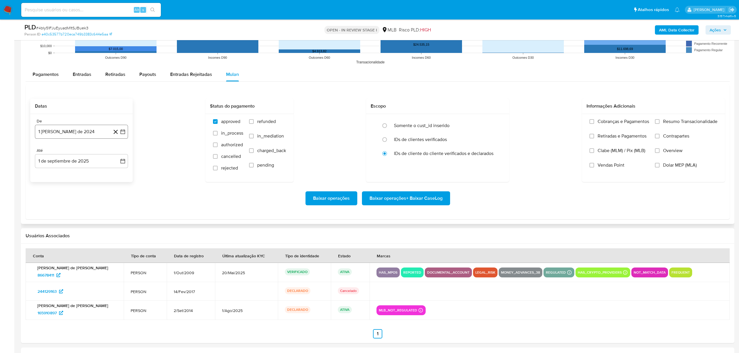
click at [91, 132] on button "1 [PERSON_NAME] de 2024" at bounding box center [81, 132] width 93 height 14
click at [88, 155] on span "agosto 2024" at bounding box center [78, 153] width 26 height 6
click at [119, 153] on icon "Año siguiente" at bounding box center [116, 152] width 7 height 7
click at [57, 208] on span "jul" at bounding box center [55, 206] width 13 height 5
click at [59, 173] on button "1" at bounding box center [58, 174] width 9 height 9
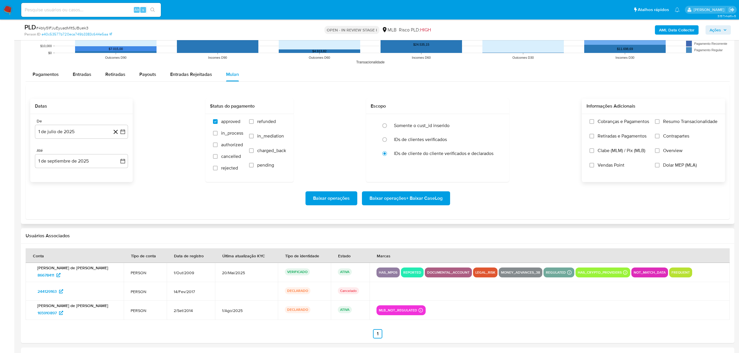
click at [666, 120] on span "Resumo Transacionalidade" at bounding box center [690, 122] width 54 height 6
click at [660, 120] on input "Resumo Transacionalidade" at bounding box center [657, 121] width 5 height 5
click at [415, 195] on span "Baixar operações + Baixar CaseLog" at bounding box center [406, 198] width 73 height 13
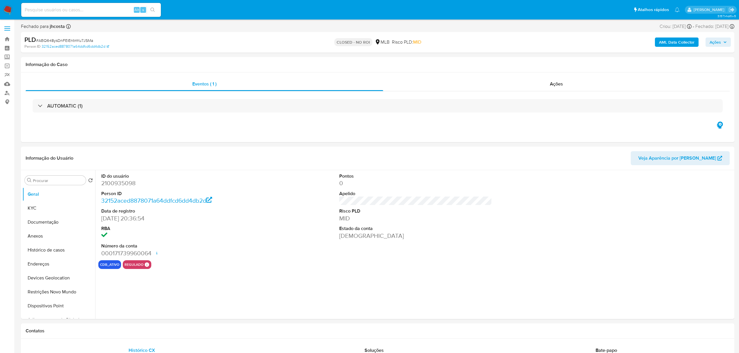
select select "10"
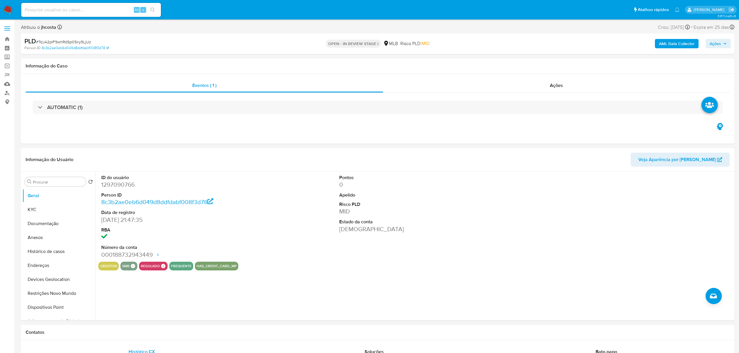
select select "10"
click at [115, 185] on dd "1297090766" at bounding box center [177, 185] width 153 height 8
copy dd "1297090766"
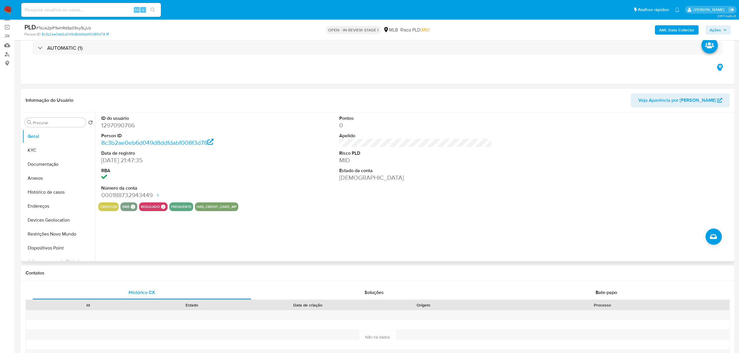
click at [282, 150] on div "ID do usuário 1297090766 Person ID 8c3b2ae0eb6d049d8ddfdabf008f3d78 Data de reg…" at bounding box center [415, 157] width 635 height 90
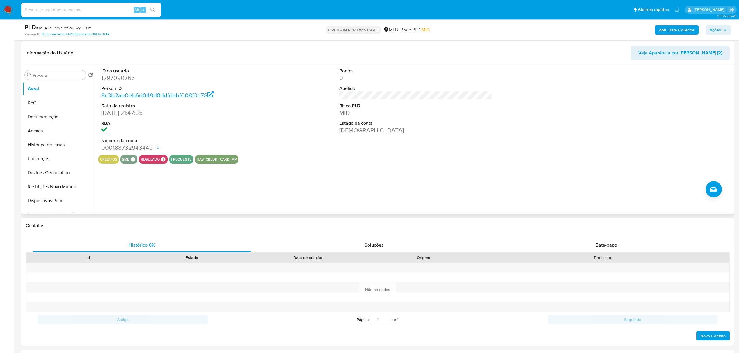
scroll to position [77, 0]
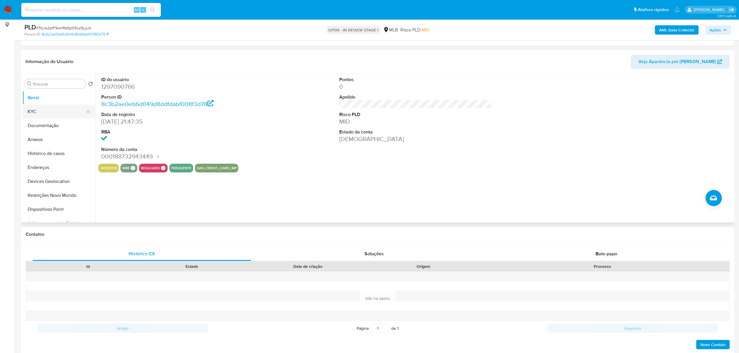
click at [48, 112] on button "KYC" at bounding box center [56, 112] width 68 height 14
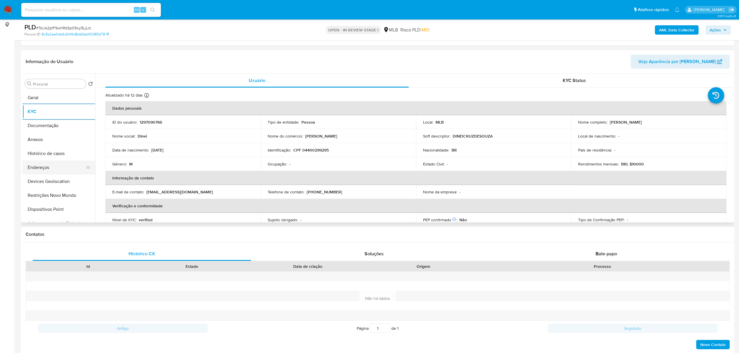
click at [47, 163] on button "Endereços" at bounding box center [56, 168] width 68 height 14
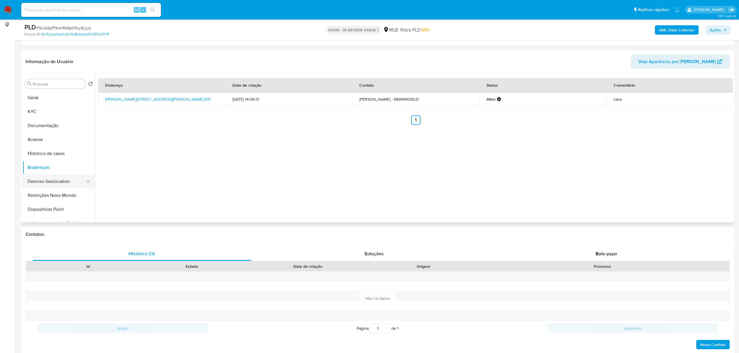
click at [57, 185] on button "Devices Geolocation" at bounding box center [56, 182] width 68 height 14
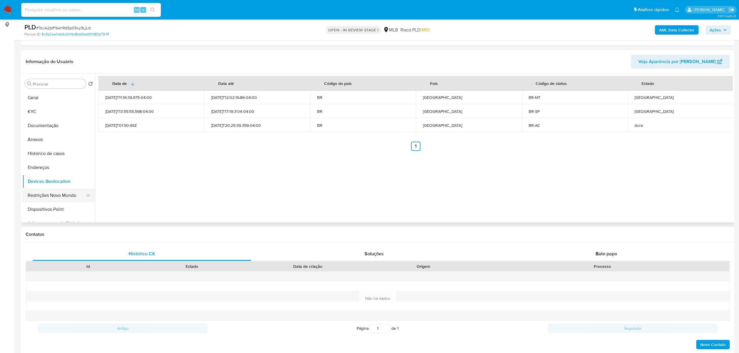
click at [58, 198] on button "Restrições Novo Mundo" at bounding box center [56, 196] width 68 height 14
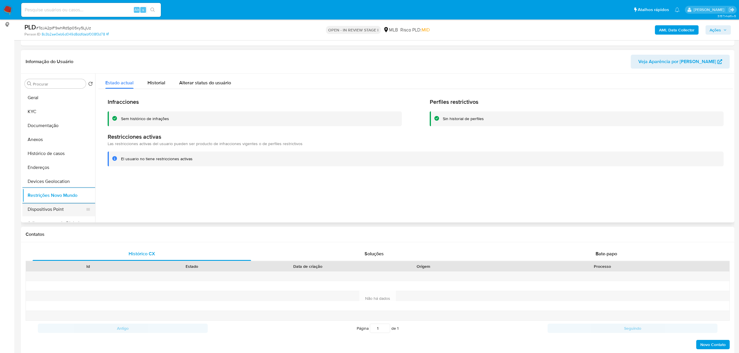
click at [34, 204] on button "Dispositivos Point" at bounding box center [56, 210] width 68 height 14
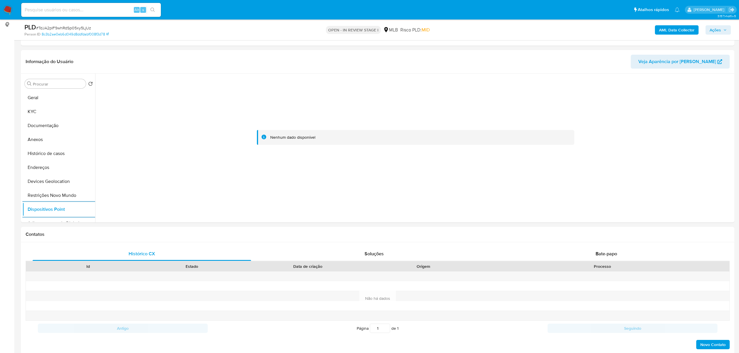
click at [679, 32] on b "AML Data Collector" at bounding box center [677, 29] width 36 height 9
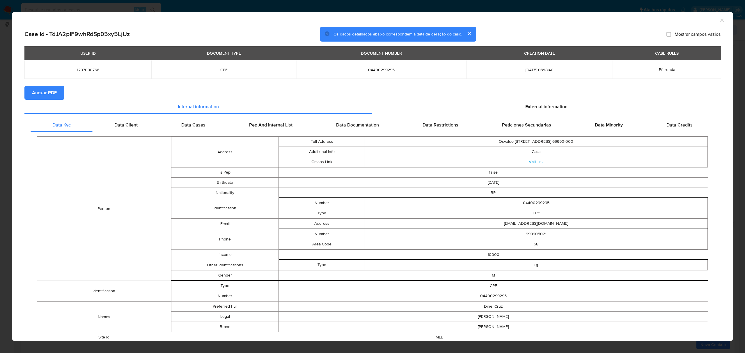
click at [59, 90] on button "Anexar PDF" at bounding box center [44, 93] width 40 height 14
click at [548, 107] on span "External information" at bounding box center [546, 108] width 42 height 7
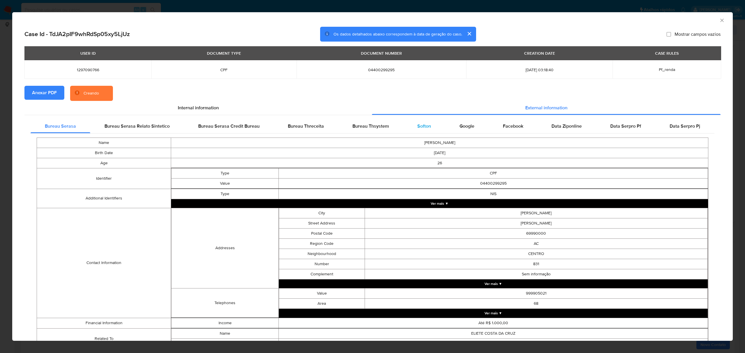
click at [422, 125] on span "Softon" at bounding box center [424, 126] width 14 height 7
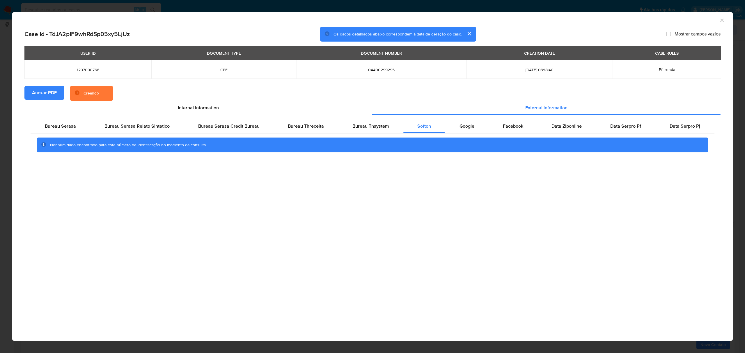
click at [513, 7] on div "AML Data Collector Case Id - TdJA2pIF9whRdSp05xy5LjUz Os dados detalhados abaix…" at bounding box center [372, 176] width 745 height 353
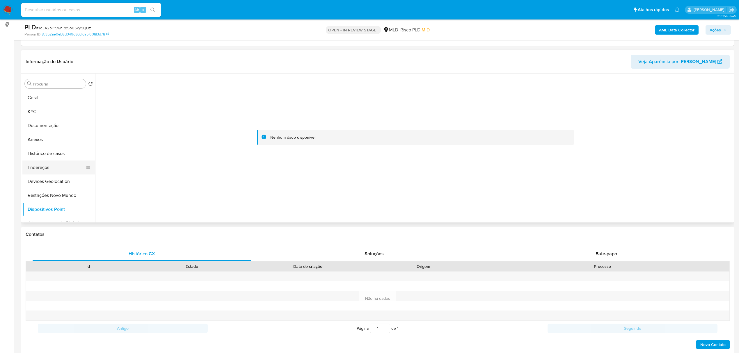
click at [41, 164] on button "Endereços" at bounding box center [56, 168] width 68 height 14
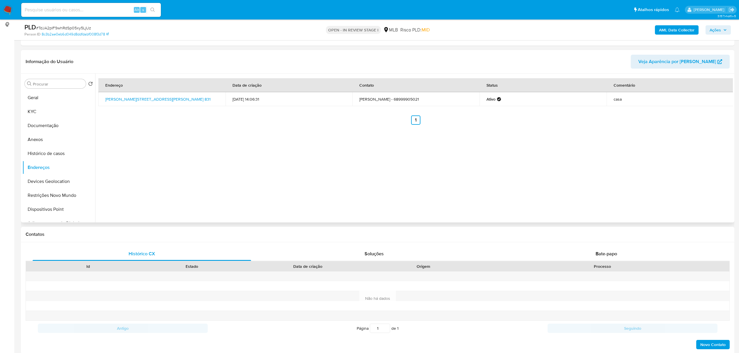
drag, startPoint x: 102, startPoint y: 98, endPoint x: 217, endPoint y: 110, distance: 115.9
click at [212, 99] on td "[PERSON_NAME][STREET_ADDRESS][PERSON_NAME] 831" at bounding box center [161, 99] width 127 height 14
copy link "[PERSON_NAME][STREET_ADDRESS][PERSON_NAME]"
click at [191, 96] on link "[PERSON_NAME][STREET_ADDRESS][PERSON_NAME] 831" at bounding box center [157, 99] width 105 height 6
click at [57, 111] on button "KYC" at bounding box center [56, 112] width 68 height 14
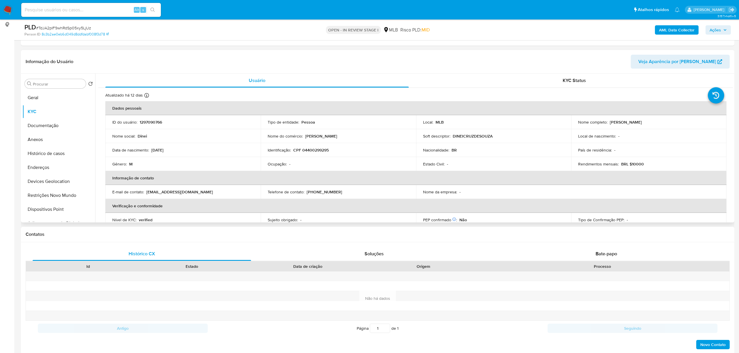
click at [314, 150] on p "CPF 04400299295" at bounding box center [311, 150] width 36 height 5
copy p "04400299295"
